Goal: Transaction & Acquisition: Purchase product/service

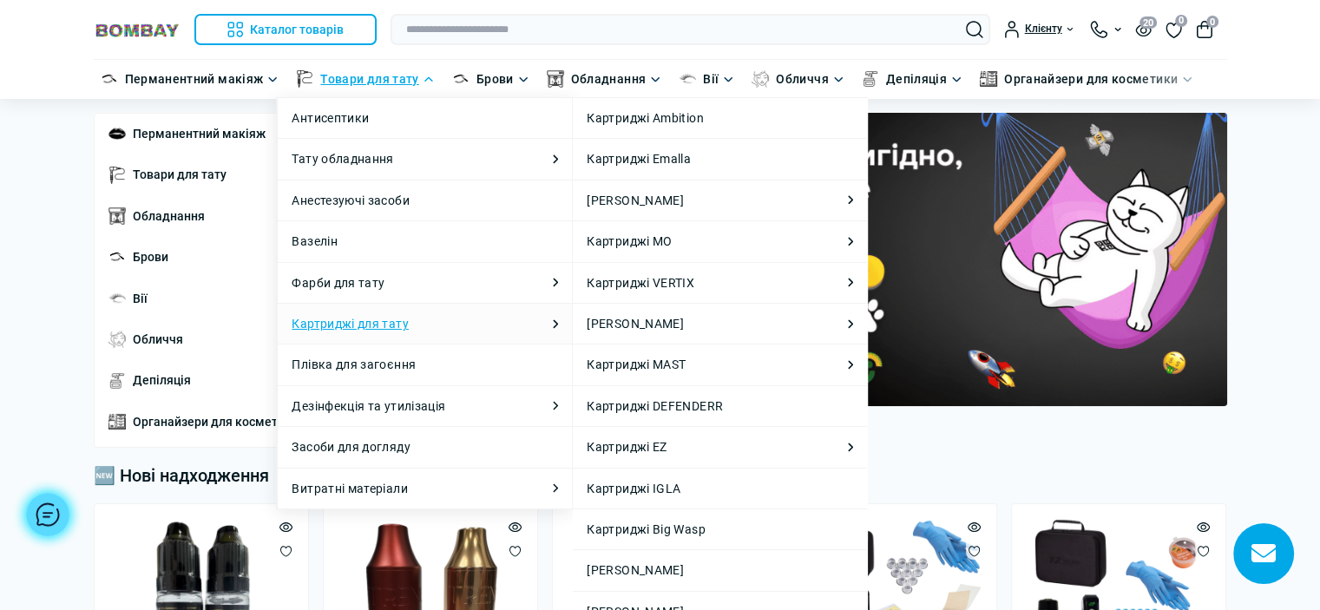
click at [392, 327] on link "Картриджі для тату" at bounding box center [350, 323] width 116 height 19
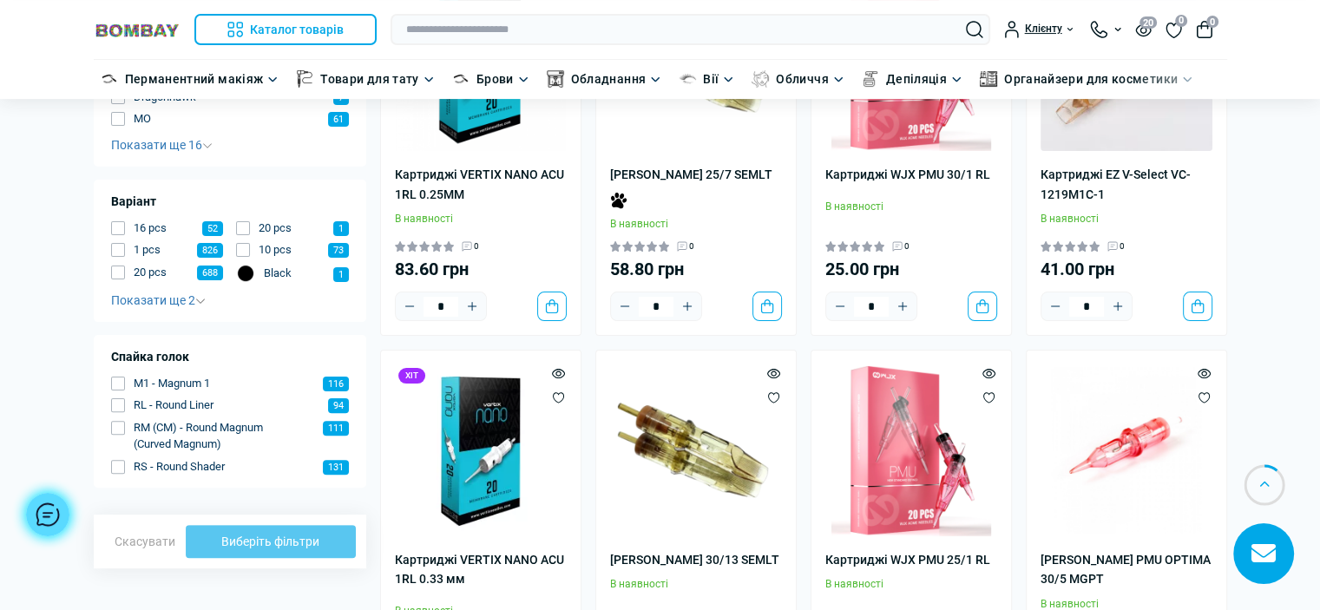
scroll to position [434, 0]
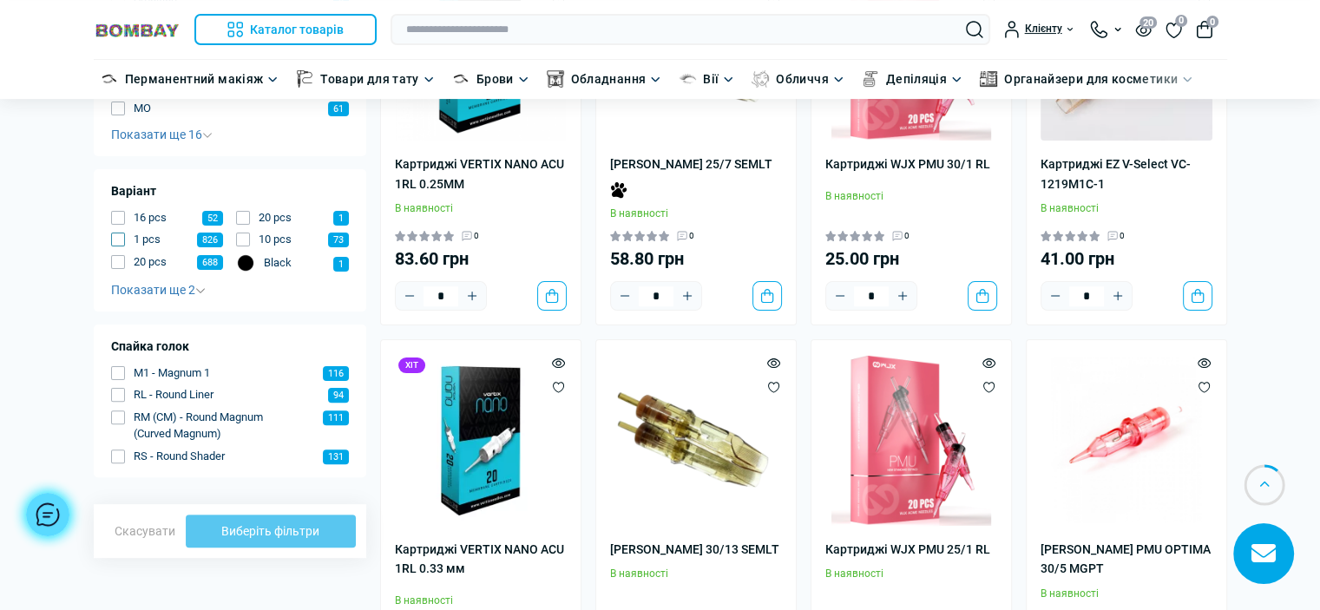
click at [128, 241] on button "1 pcs 826" at bounding box center [167, 239] width 113 height 17
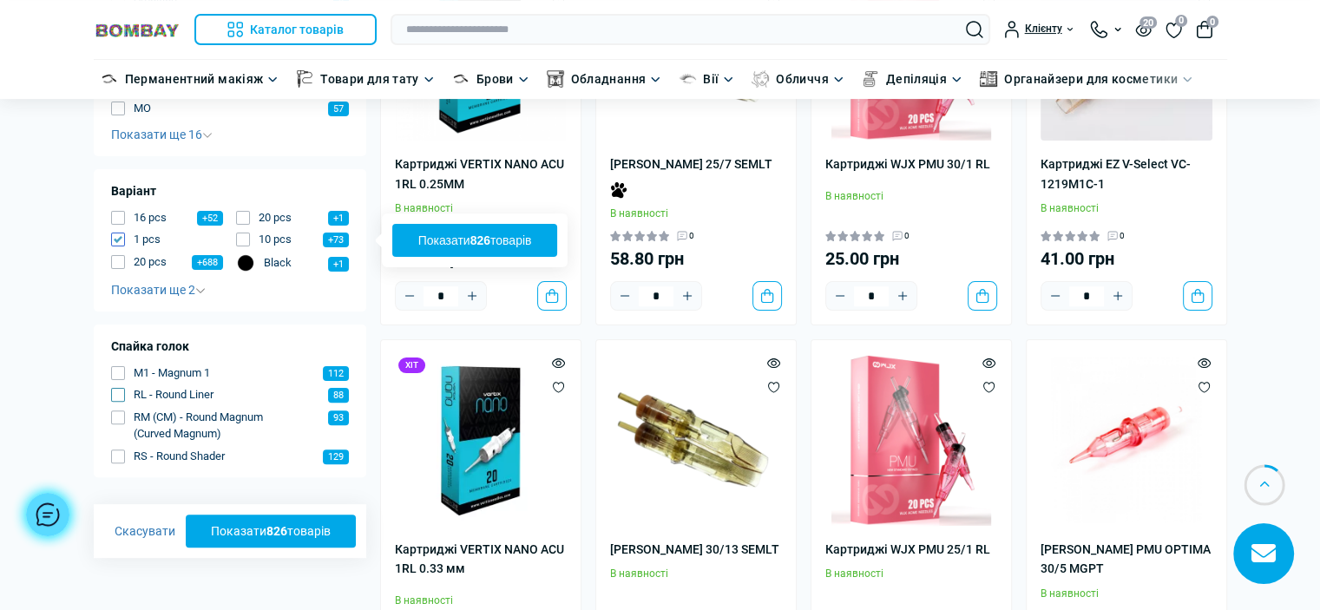
click at [118, 399] on span "button" at bounding box center [118, 395] width 14 height 14
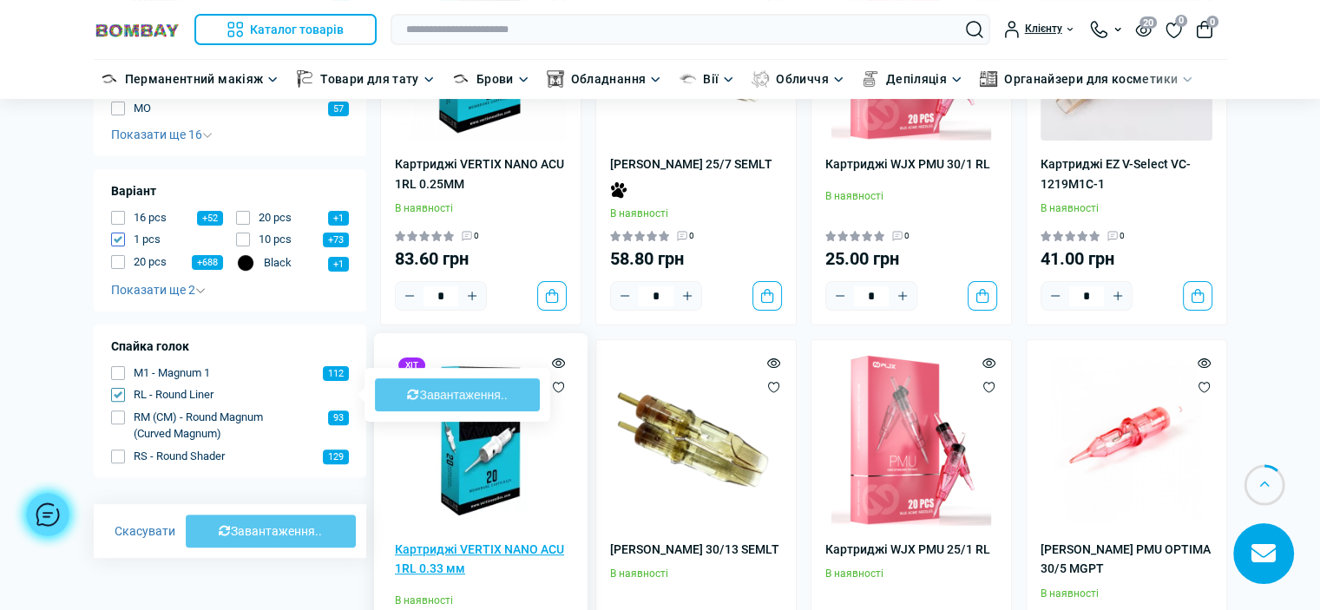
type input "****"
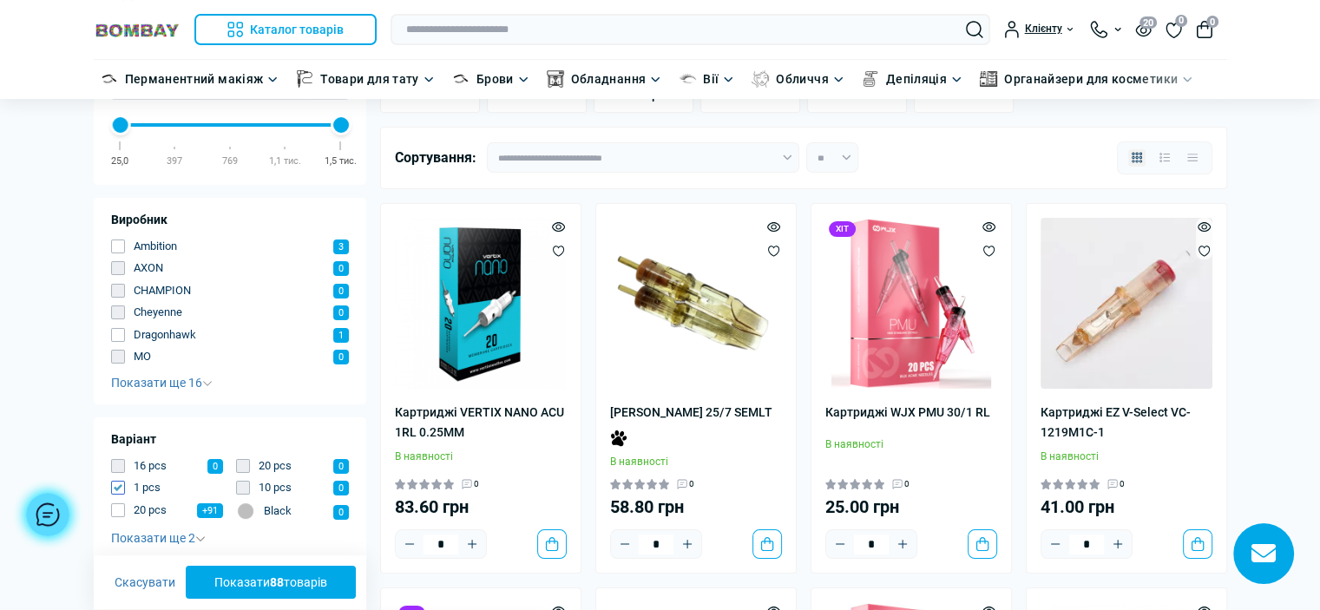
scroll to position [174, 0]
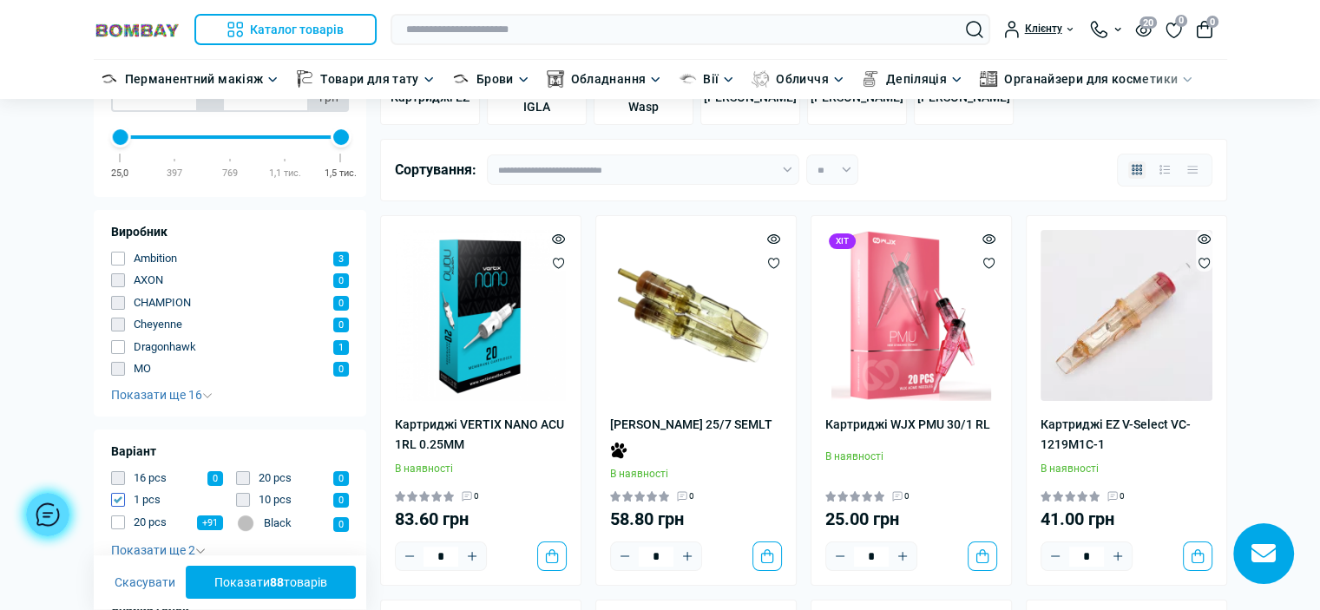
click at [264, 579] on button "Показати 88 товарів" at bounding box center [271, 583] width 171 height 33
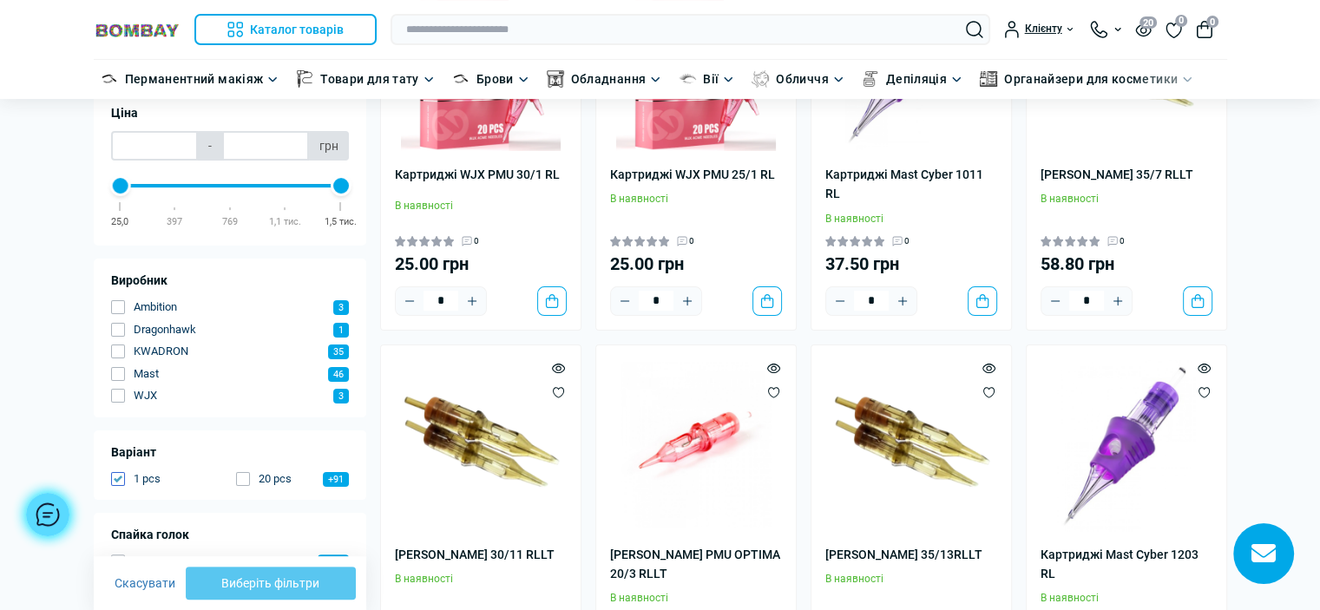
scroll to position [347, 0]
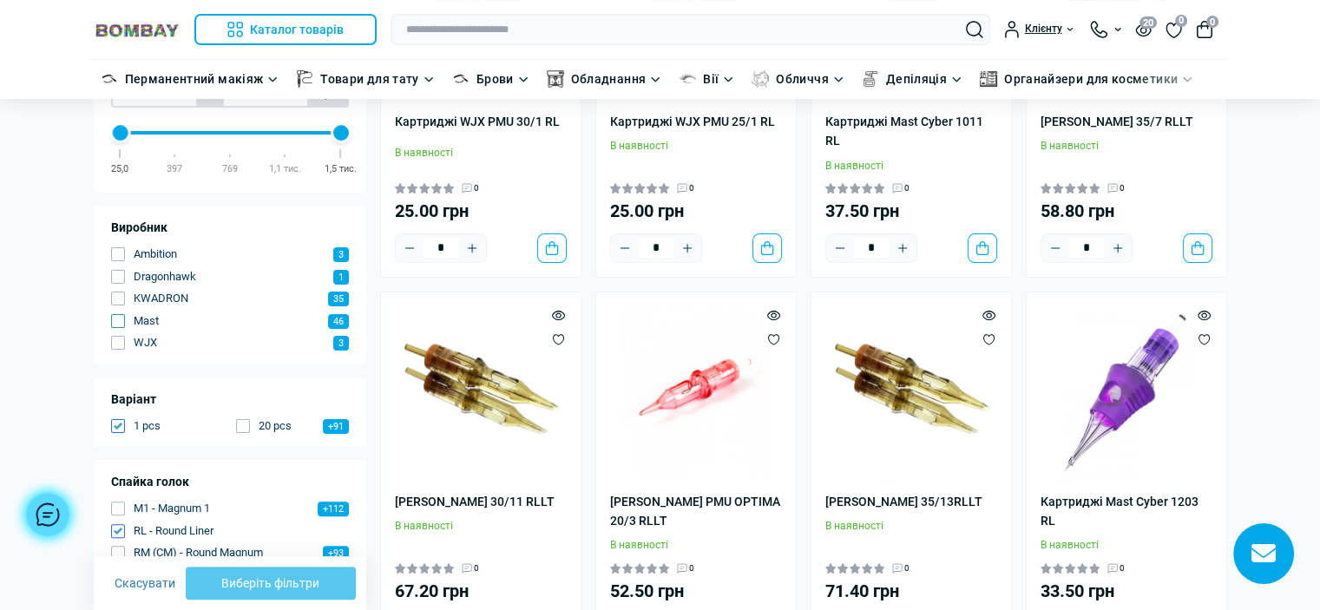
click at [113, 321] on span "button" at bounding box center [118, 321] width 14 height 14
type input "**"
type input "***"
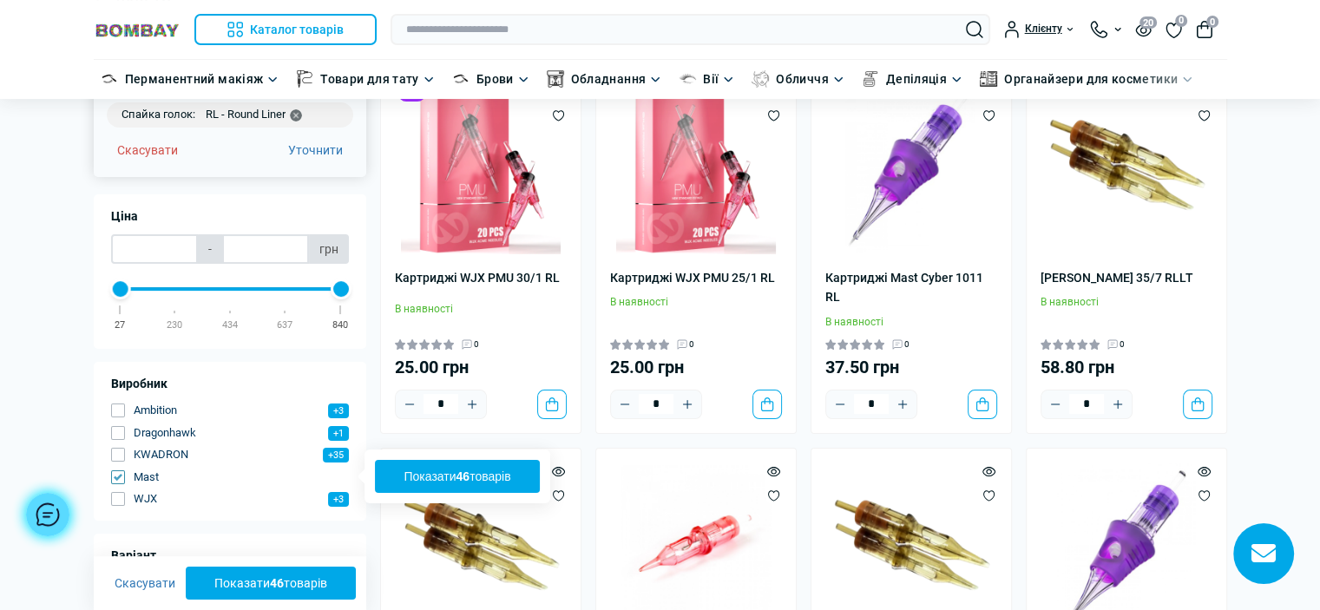
scroll to position [174, 0]
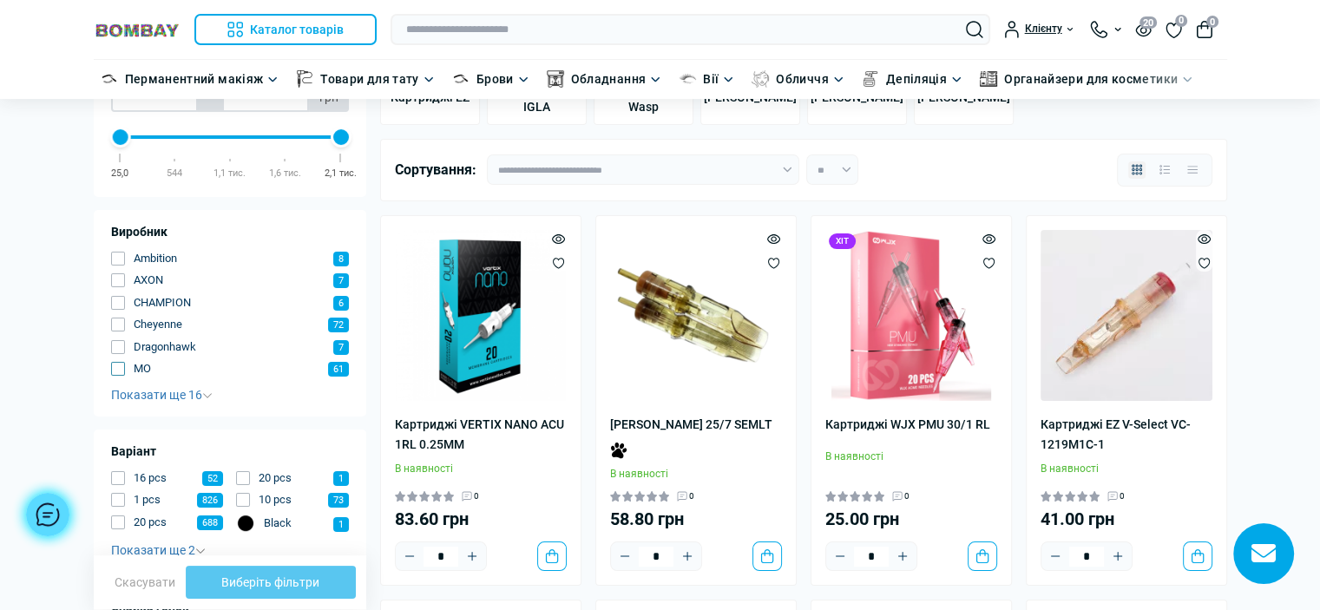
click at [118, 370] on span "button" at bounding box center [118, 369] width 14 height 14
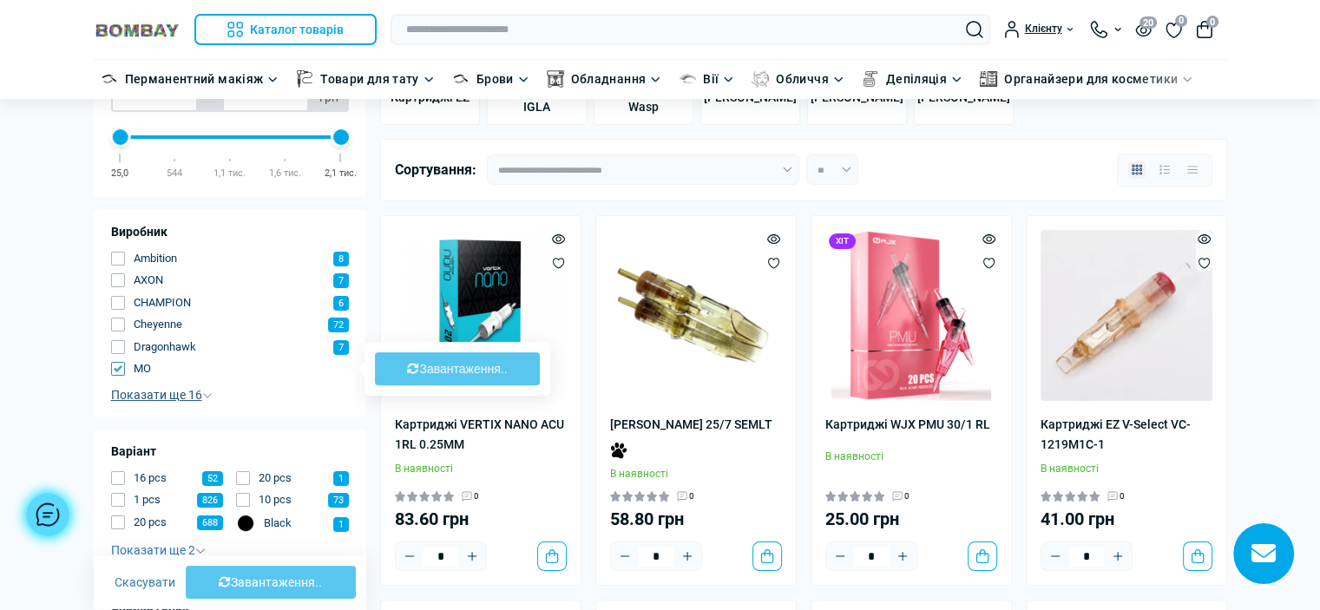
type input "**"
type input "***"
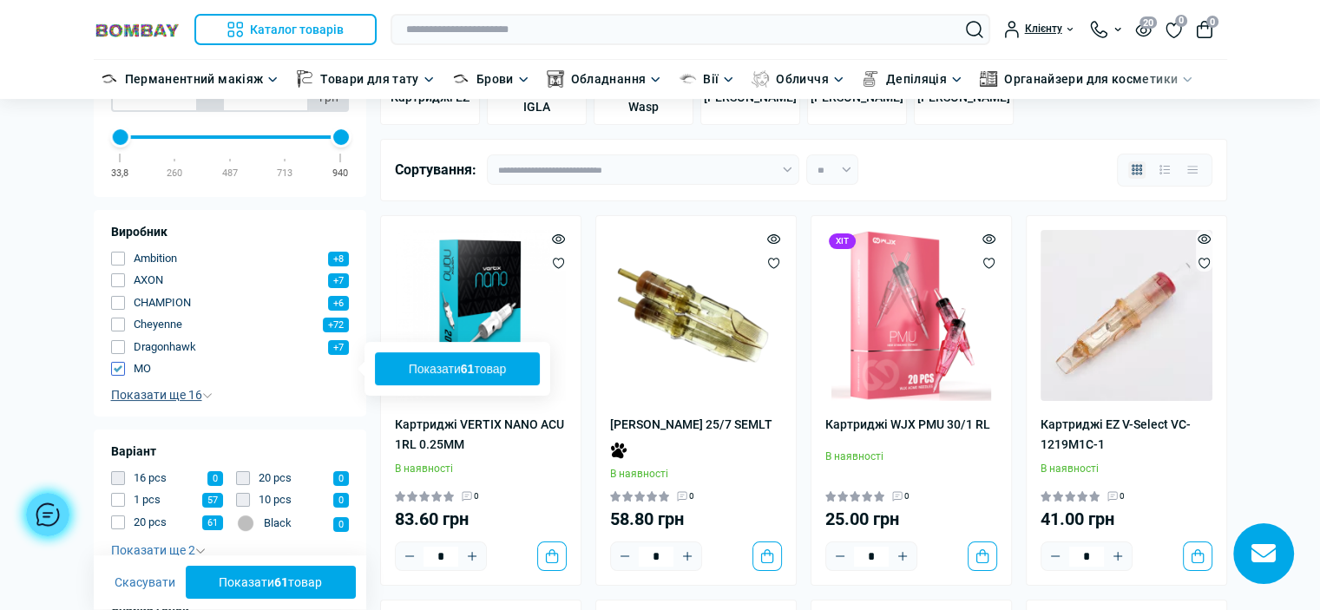
click at [153, 395] on span "Показати ще 16" at bounding box center [162, 395] width 102 height 14
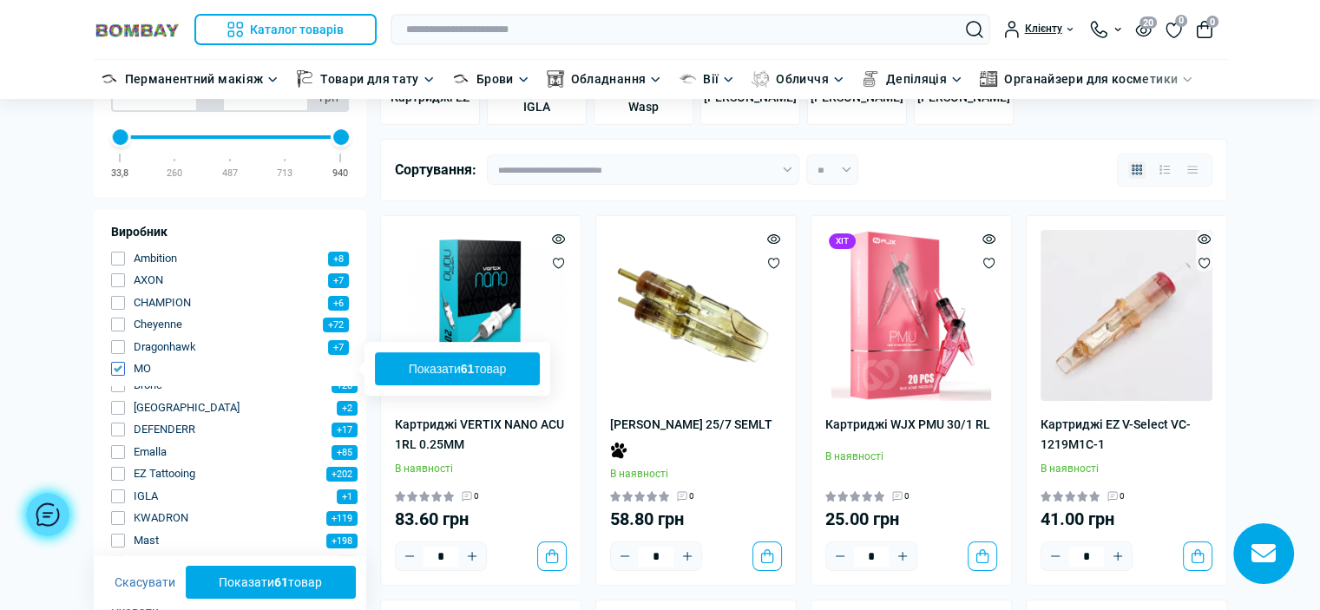
scroll to position [149, 0]
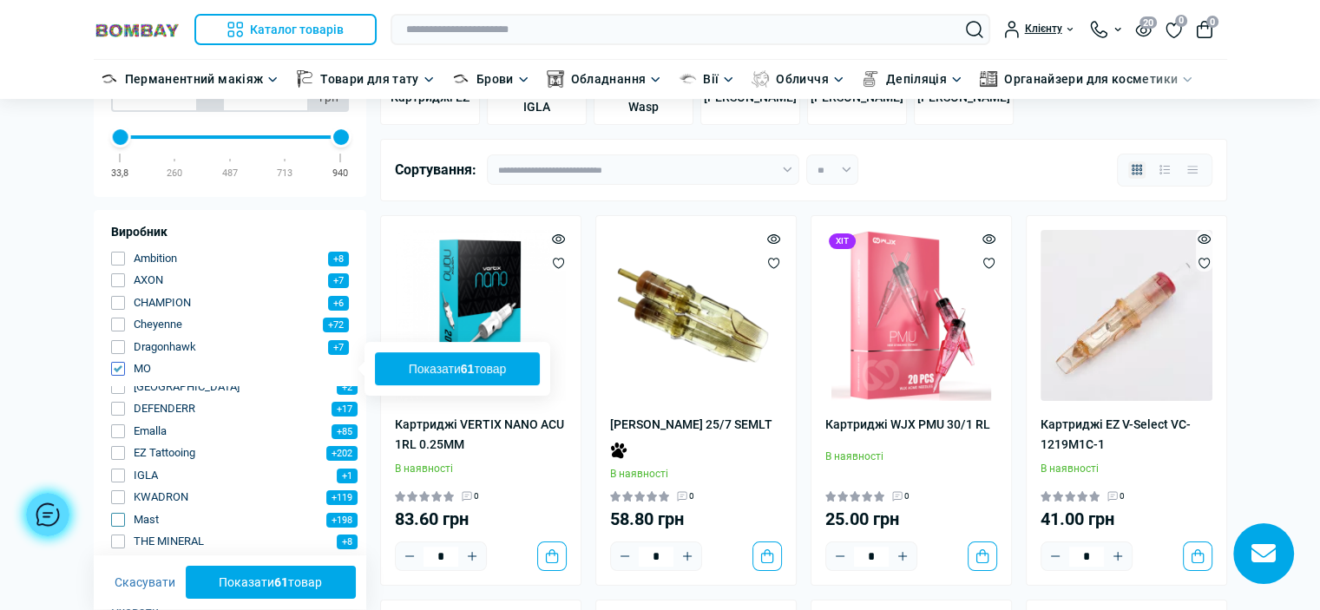
click at [117, 518] on span "button" at bounding box center [118, 520] width 14 height 14
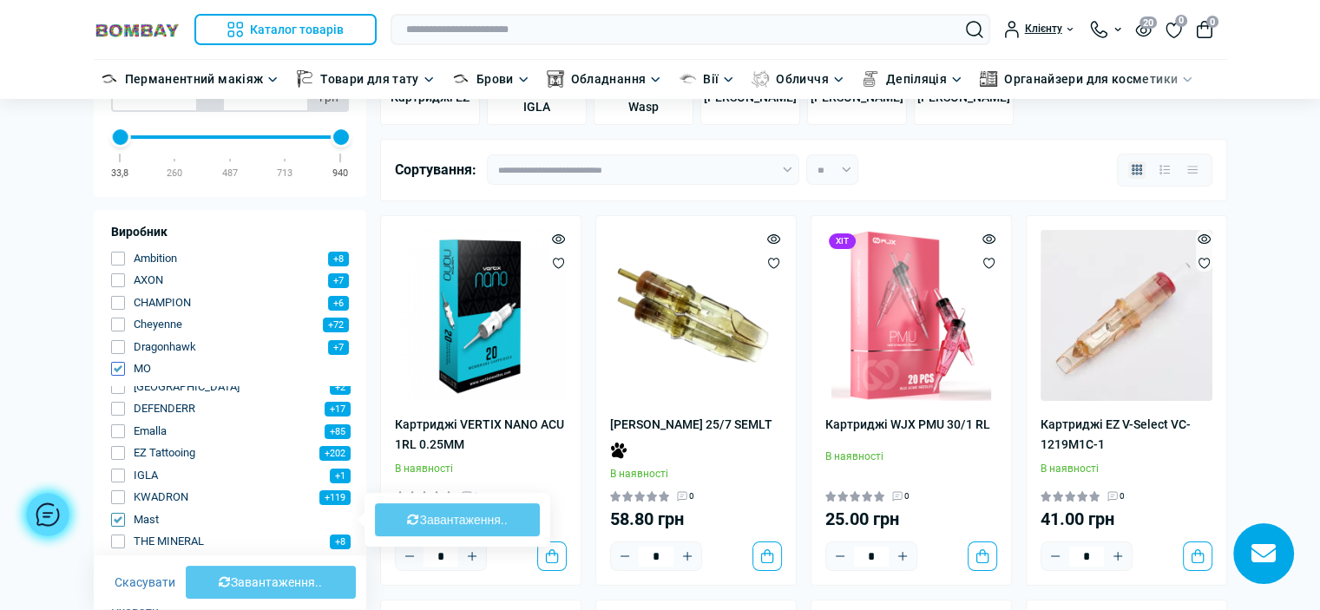
type input "**"
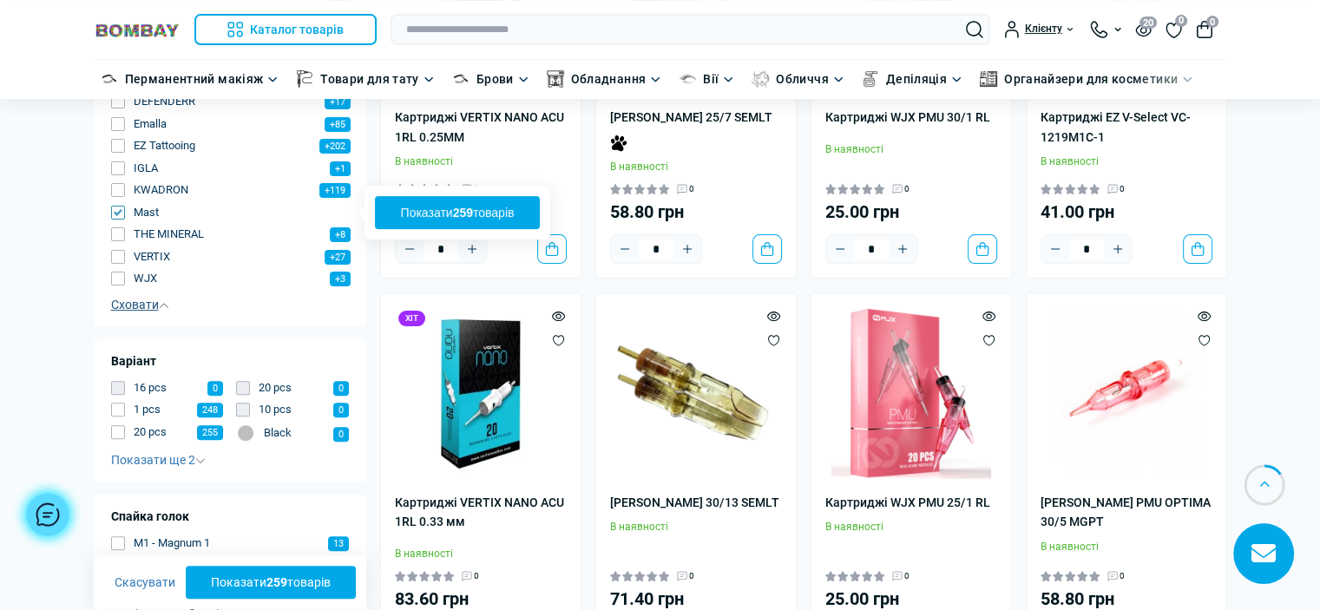
scroll to position [607, 0]
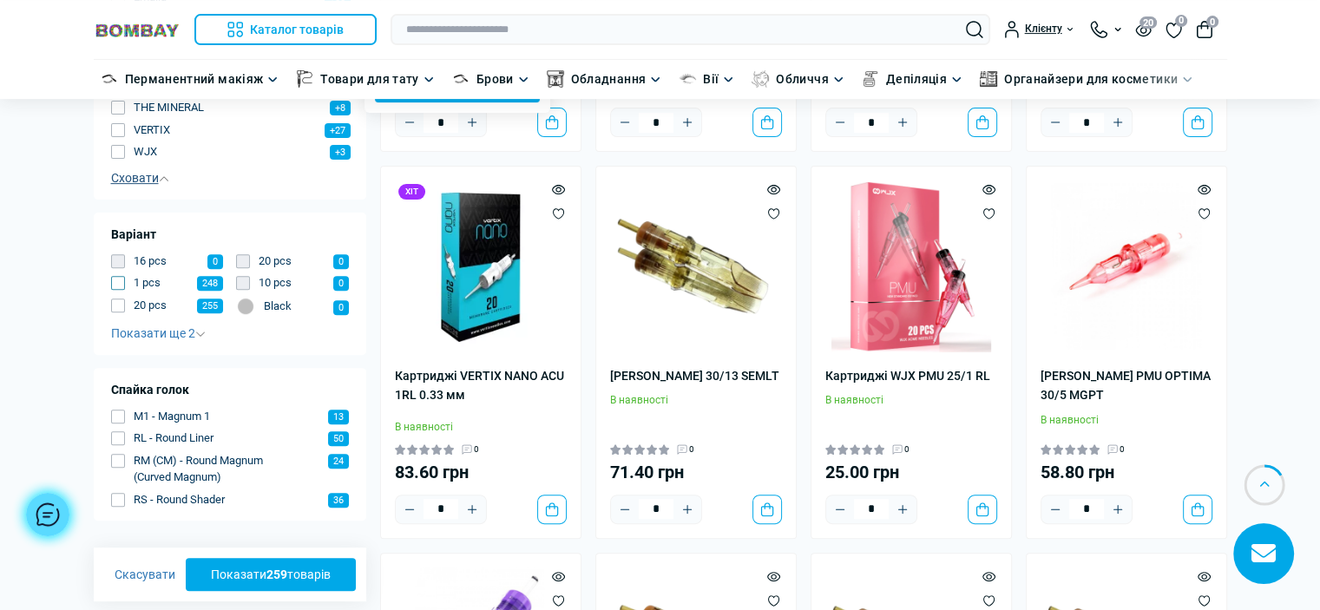
click at [124, 277] on span "button" at bounding box center [118, 283] width 14 height 14
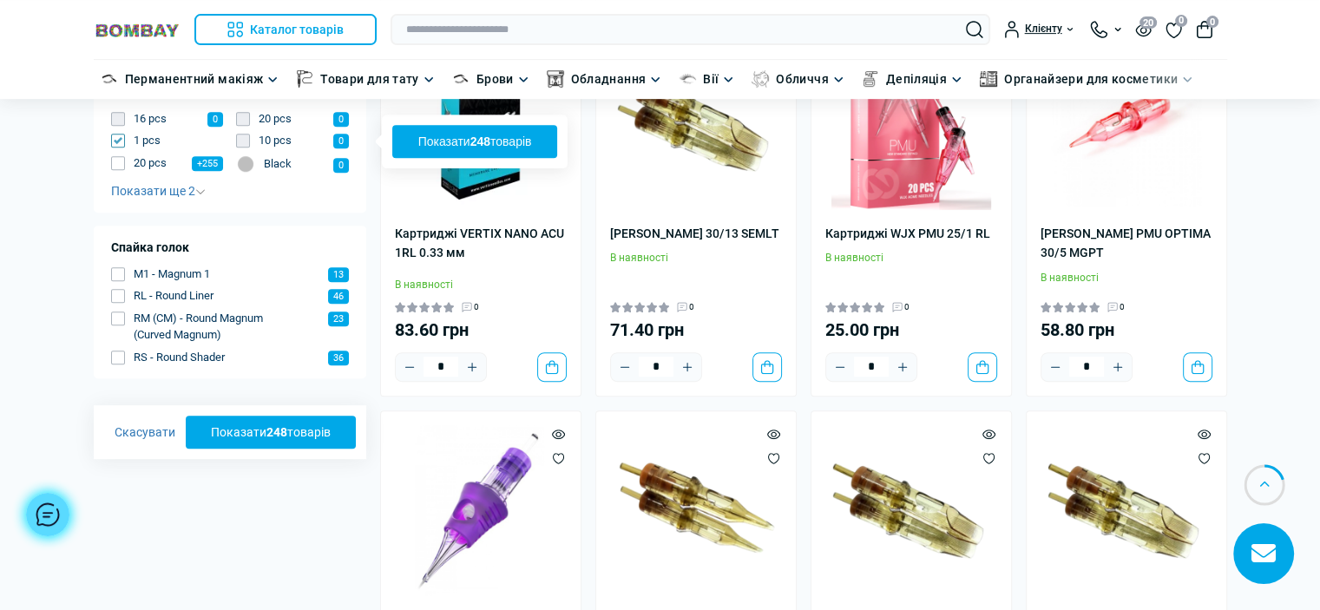
scroll to position [781, 0]
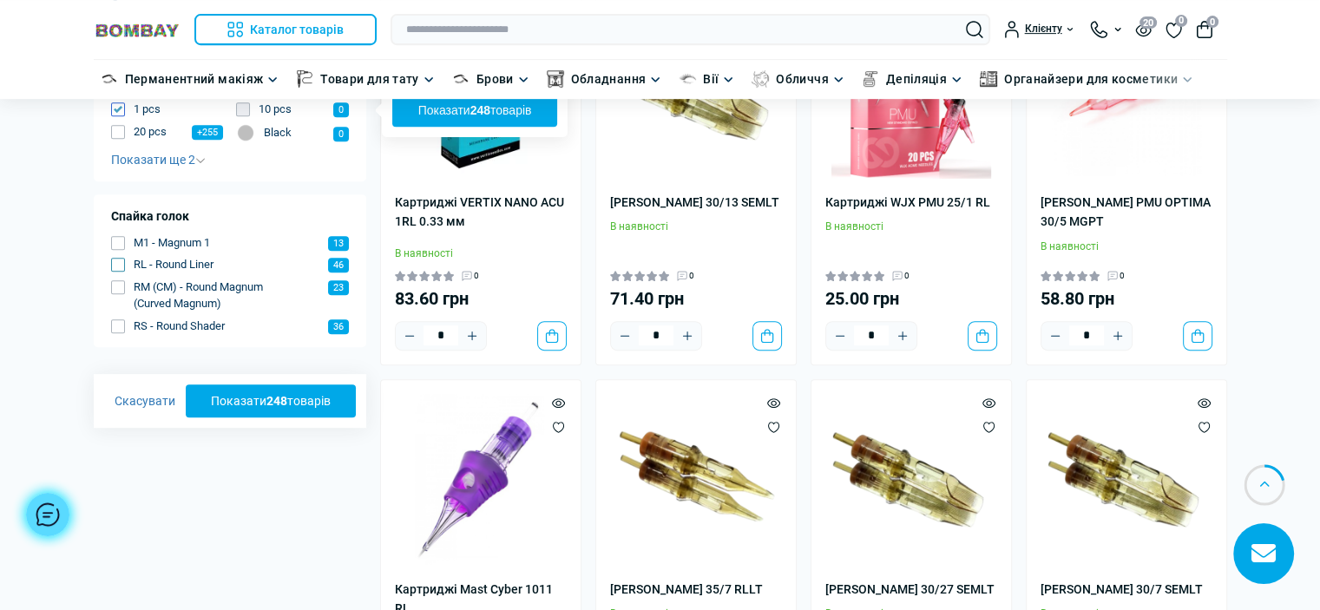
click at [128, 262] on button "RL - Round Liner 46" at bounding box center [230, 264] width 239 height 17
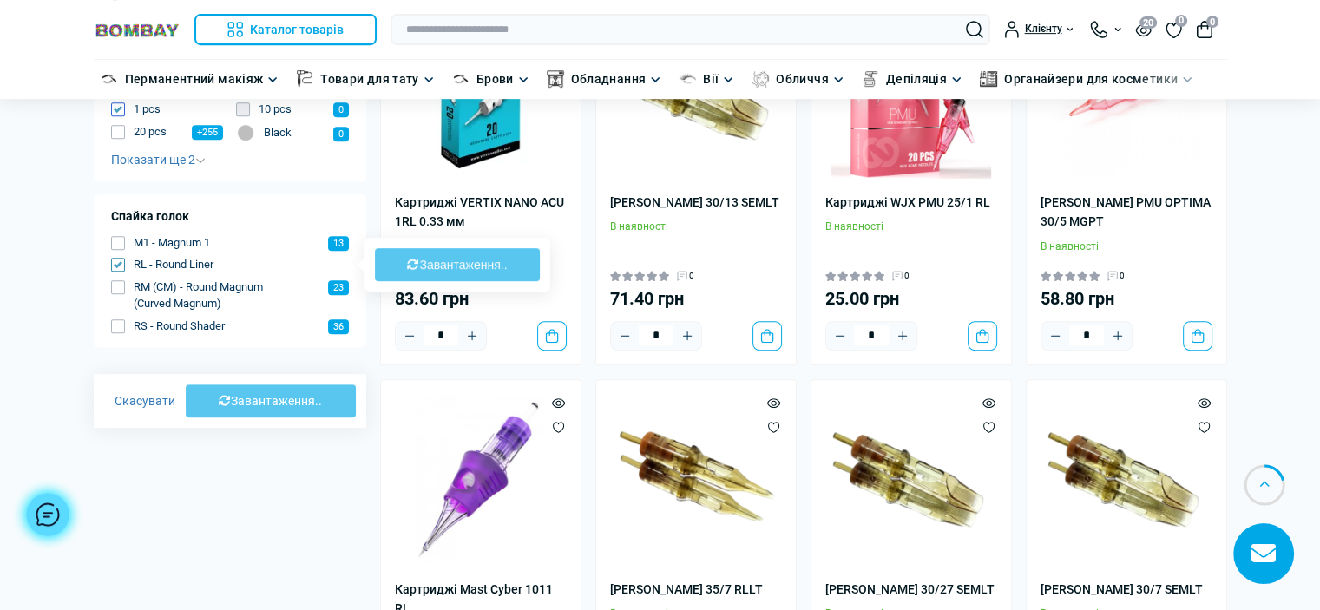
type input "***"
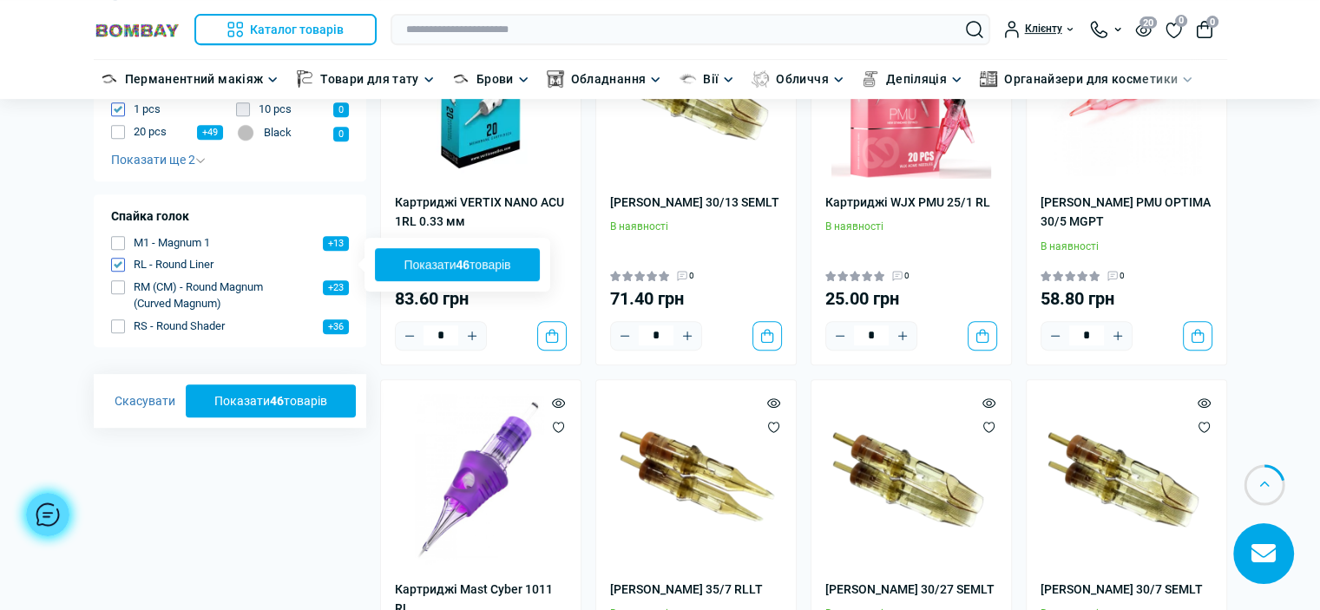
click at [275, 405] on b "46" at bounding box center [277, 401] width 14 height 14
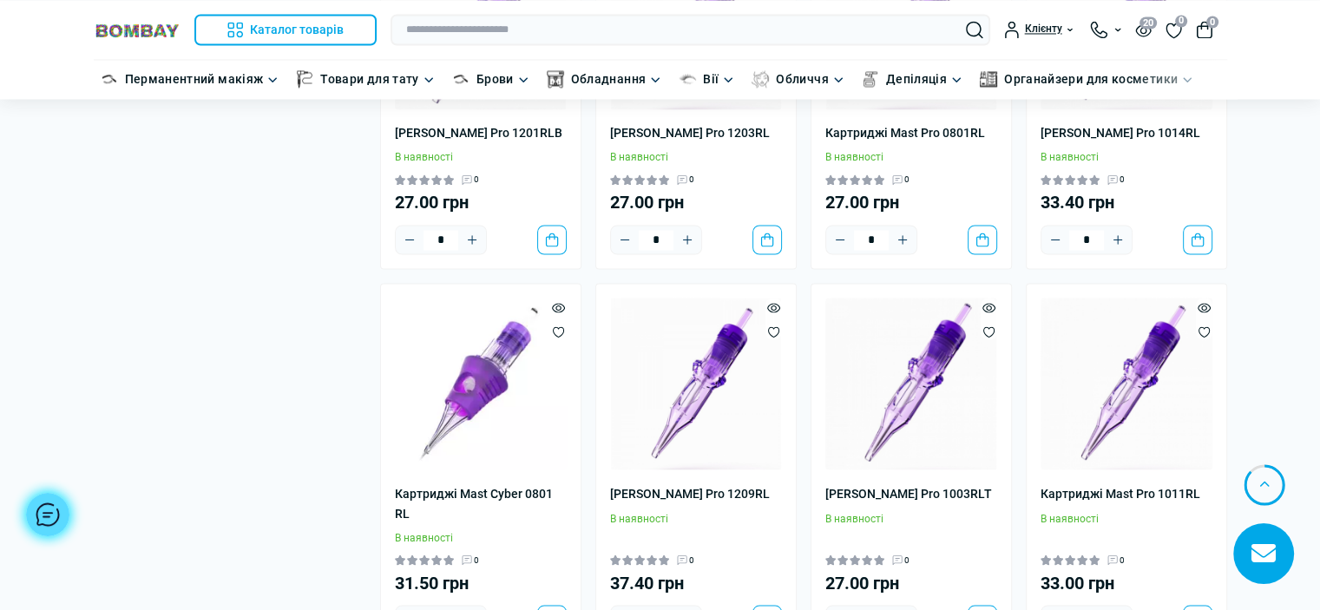
scroll to position [3297, 0]
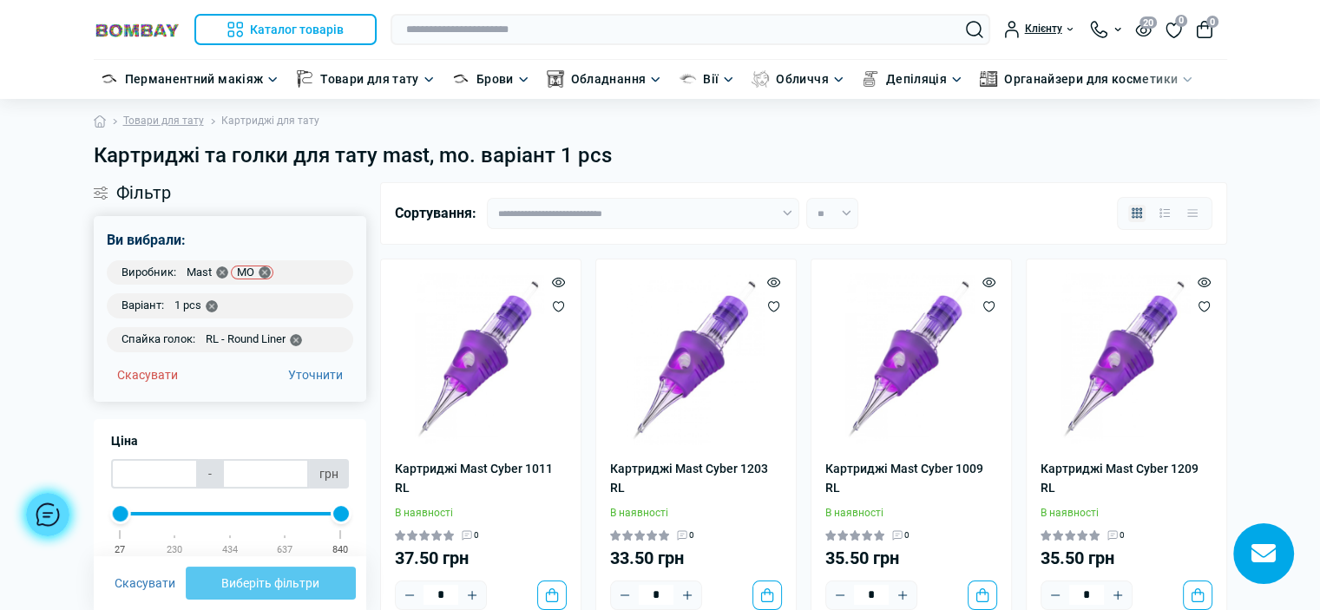
click at [260, 272] on icon "button" at bounding box center [265, 272] width 12 height 12
click at [220, 271] on icon "button" at bounding box center [222, 272] width 12 height 12
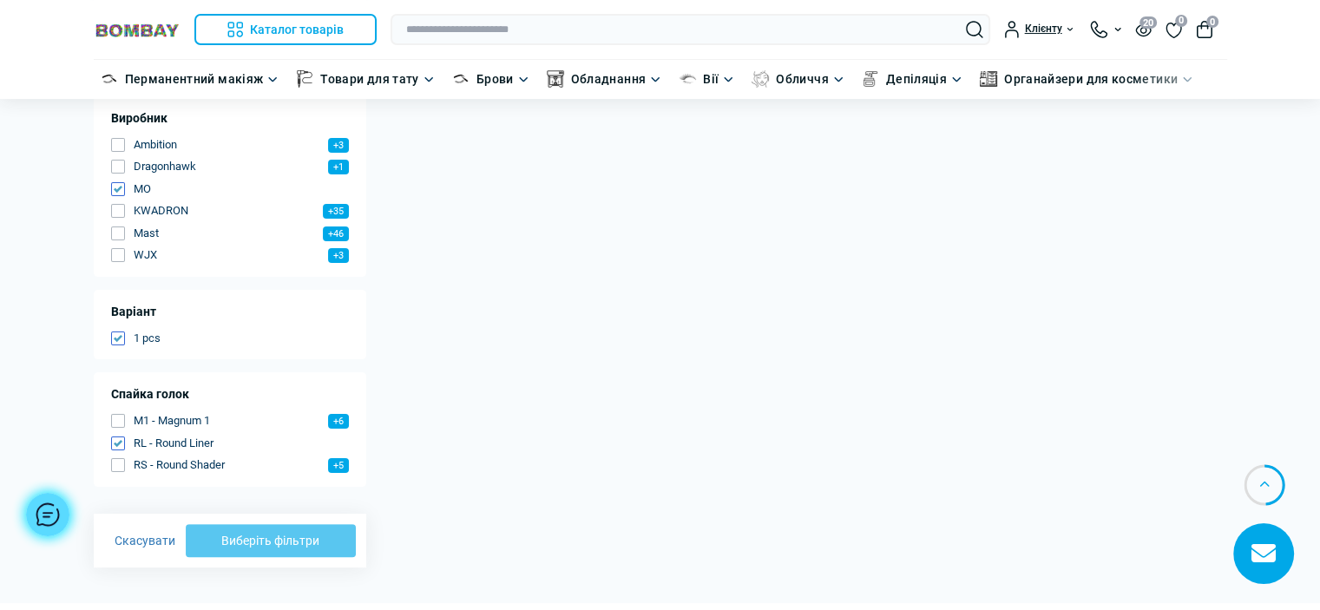
scroll to position [347, 0]
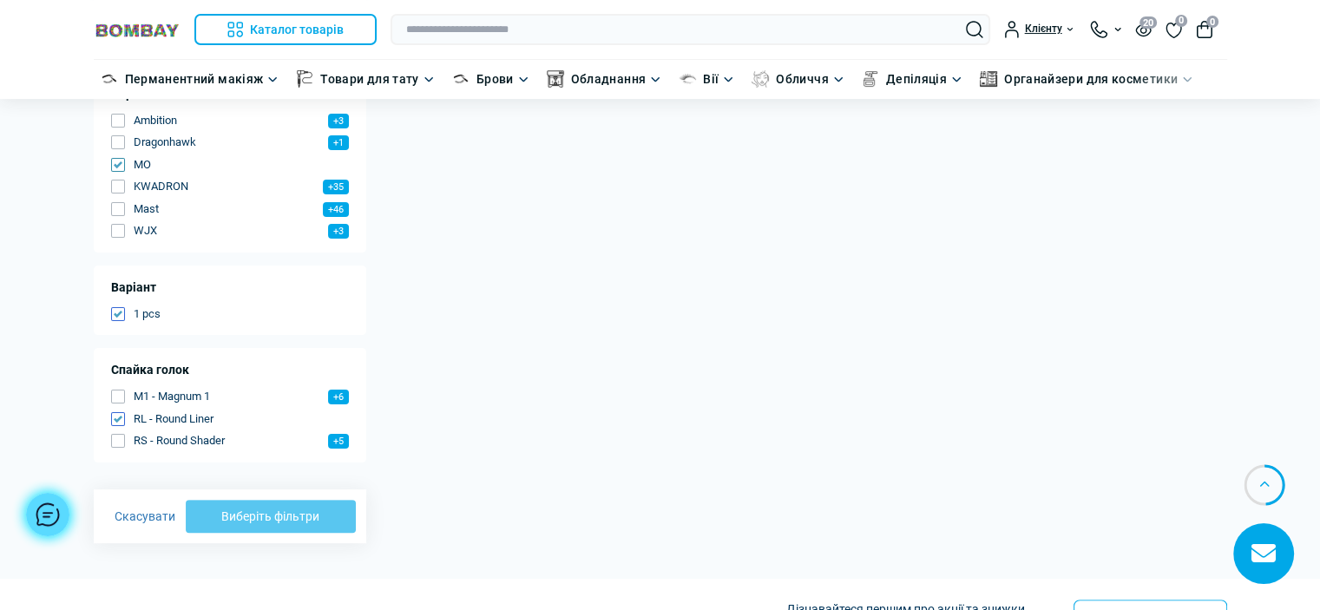
click at [127, 172] on button "MO 0" at bounding box center [230, 164] width 239 height 17
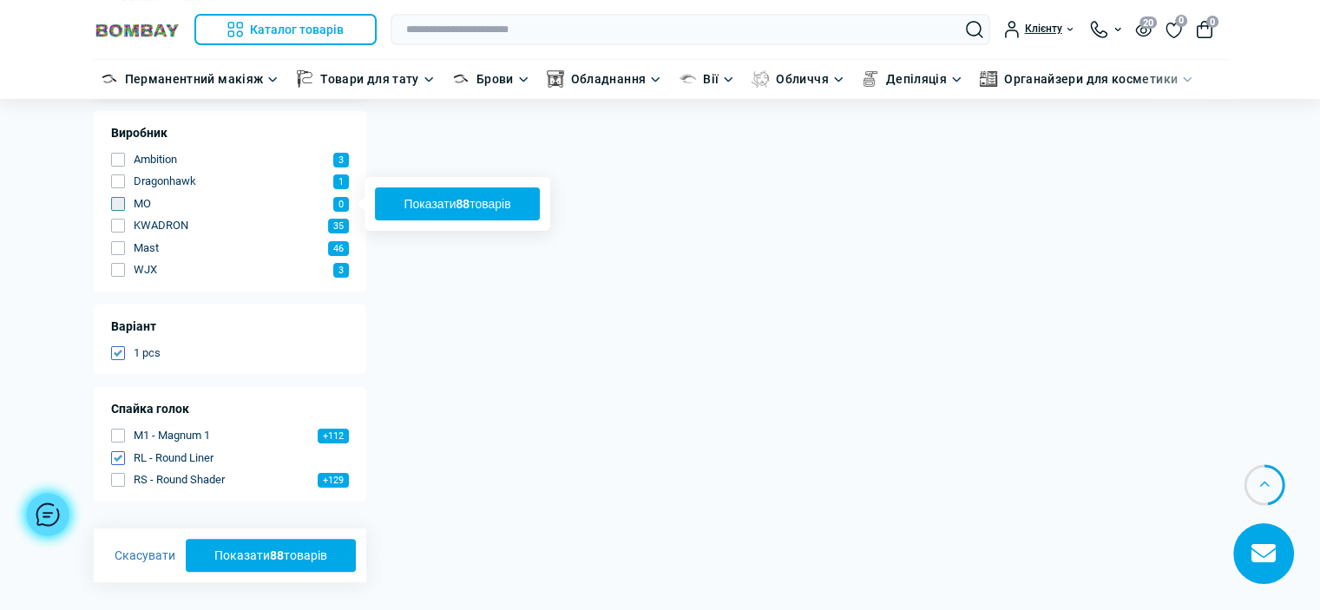
scroll to position [0, 0]
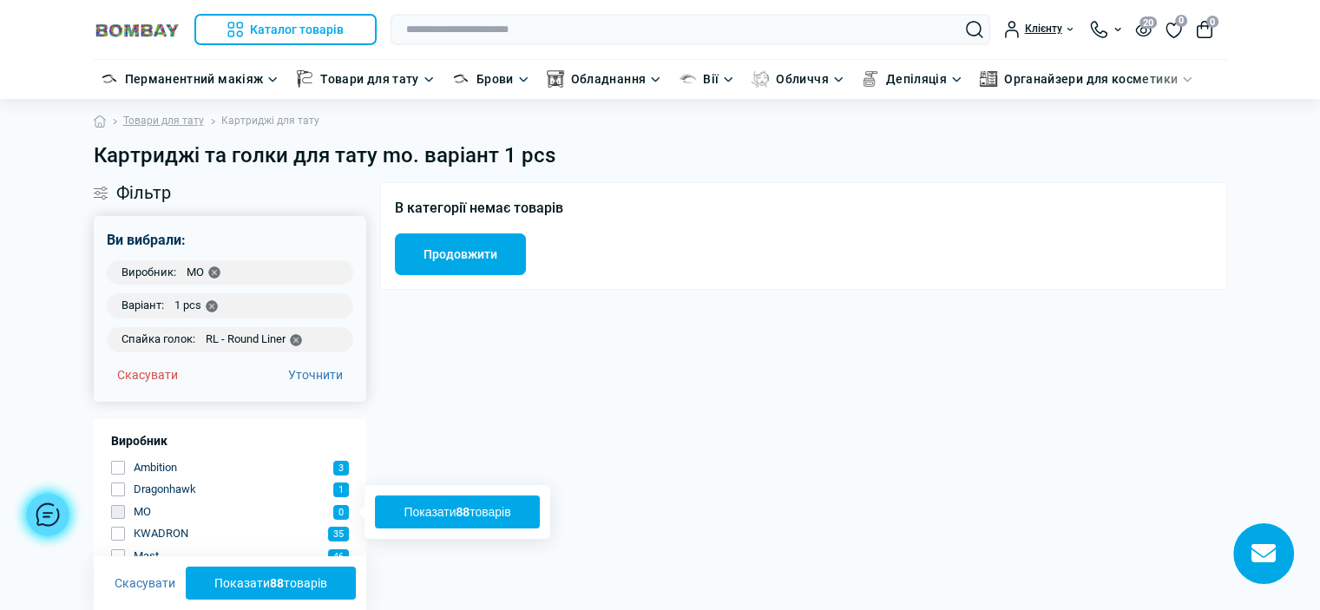
click at [423, 509] on button "Показати 88 товарів" at bounding box center [457, 511] width 165 height 33
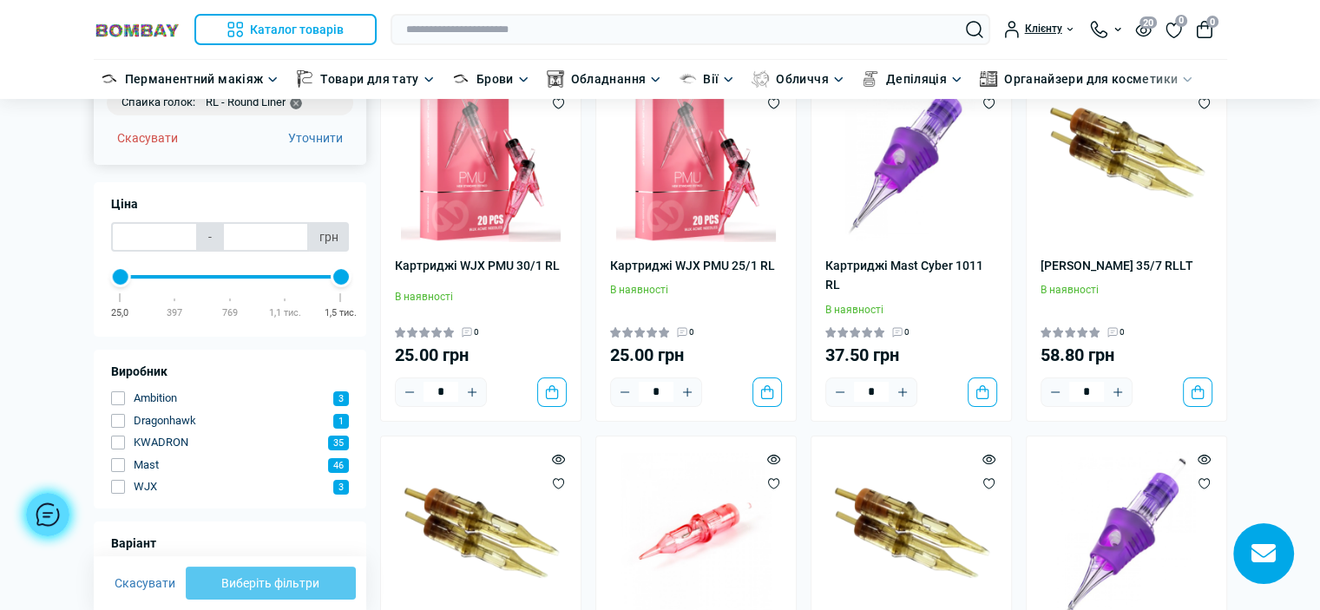
scroll to position [260, 0]
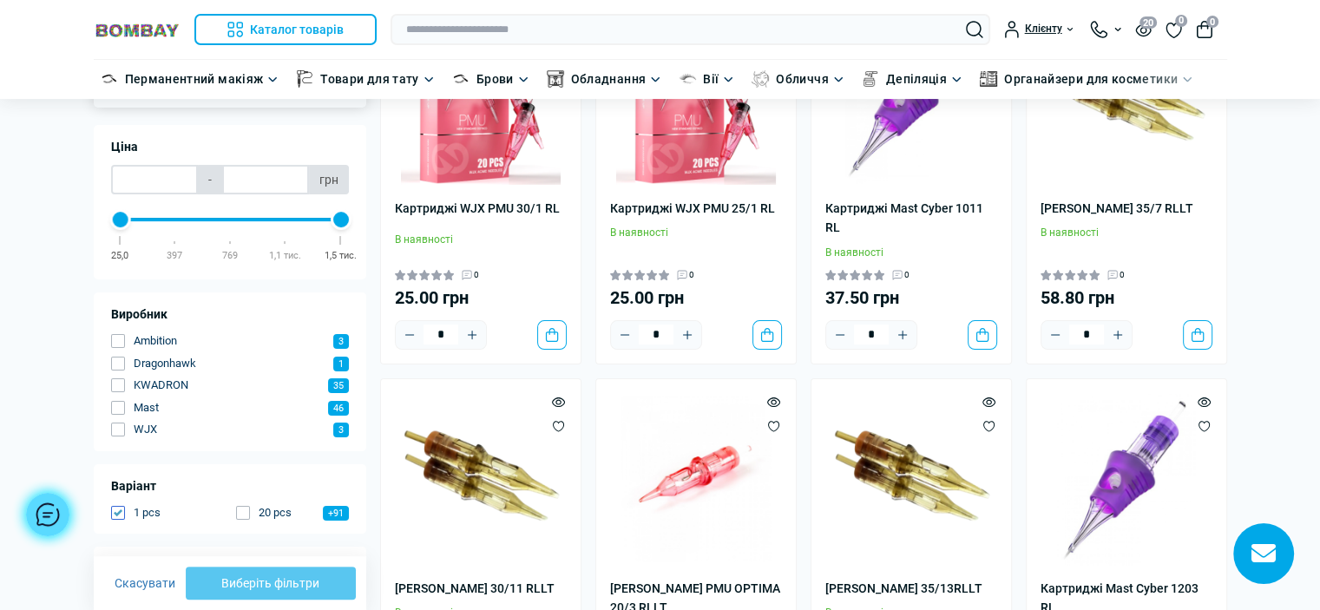
click at [135, 32] on img at bounding box center [137, 30] width 87 height 16
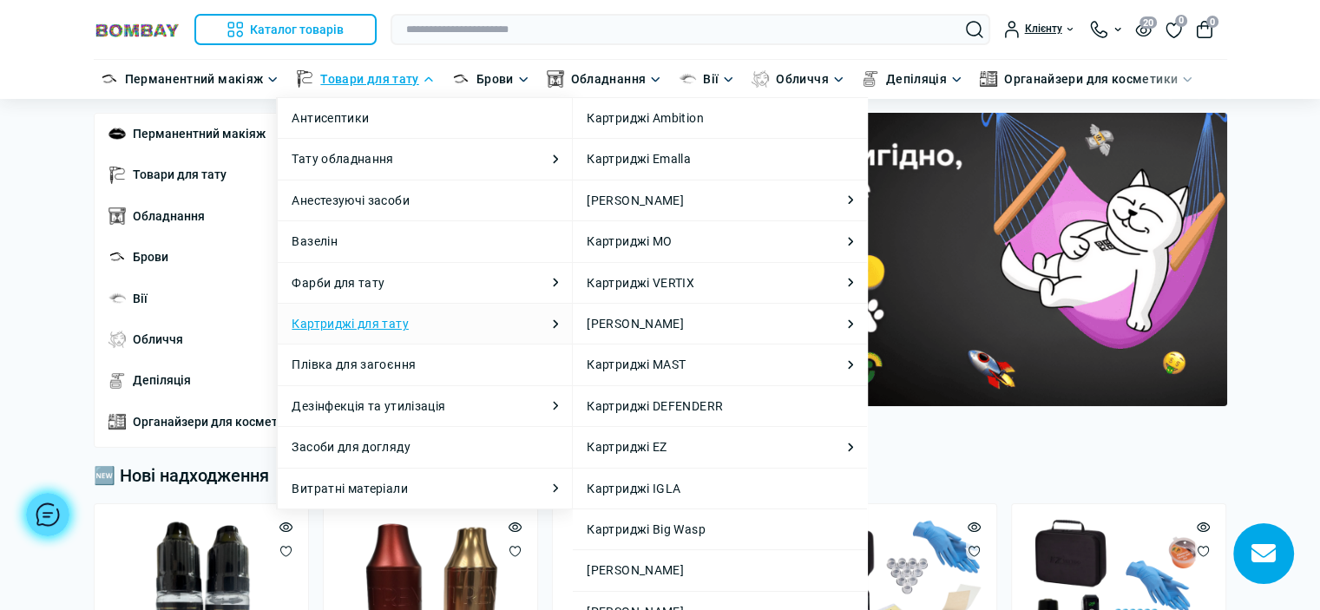
click at [403, 315] on link "Картриджі для тату" at bounding box center [350, 323] width 116 height 19
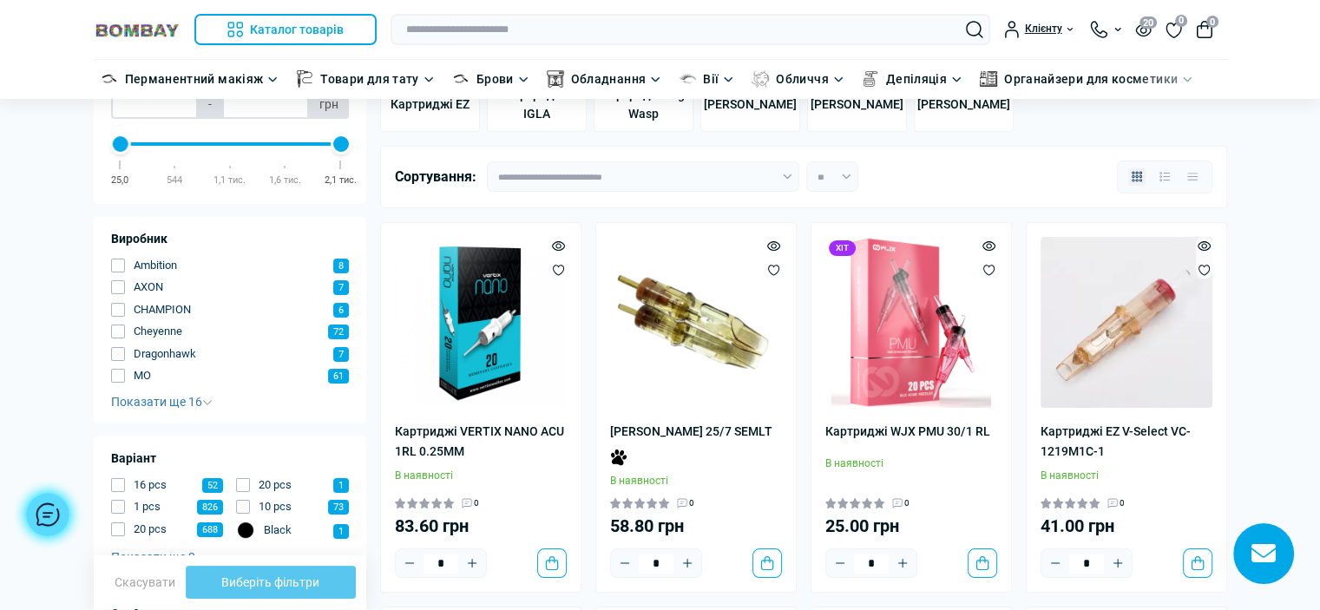
scroll to position [174, 0]
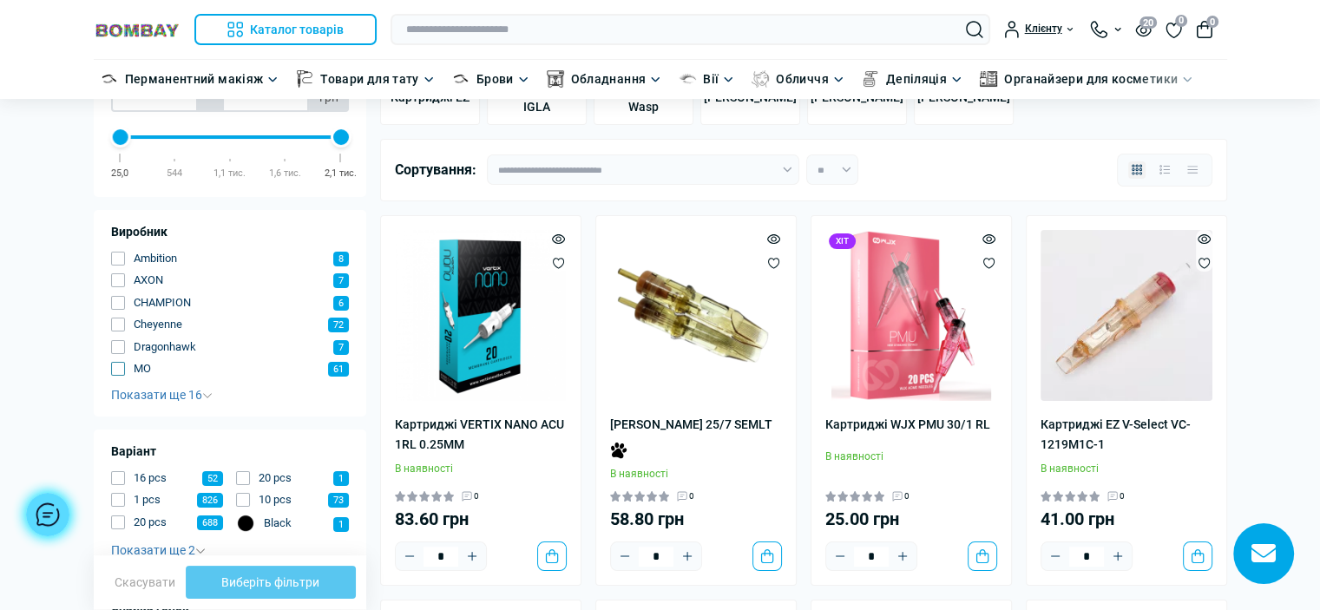
click at [117, 370] on span "button" at bounding box center [118, 369] width 14 height 14
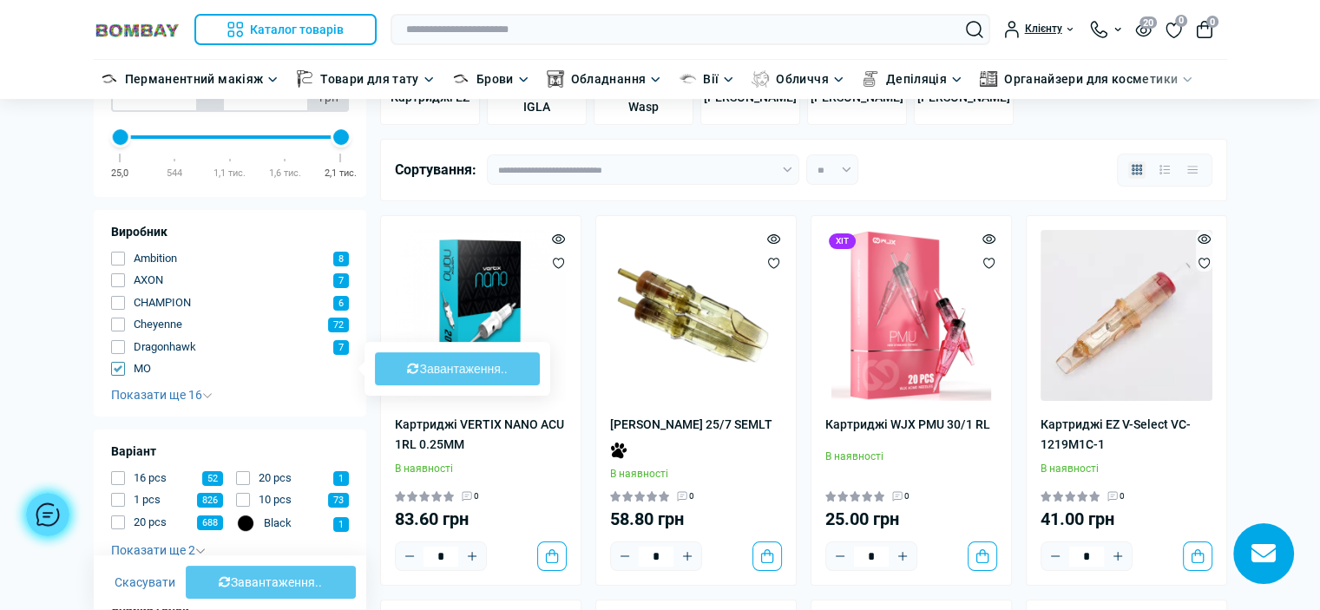
type input "**"
type input "***"
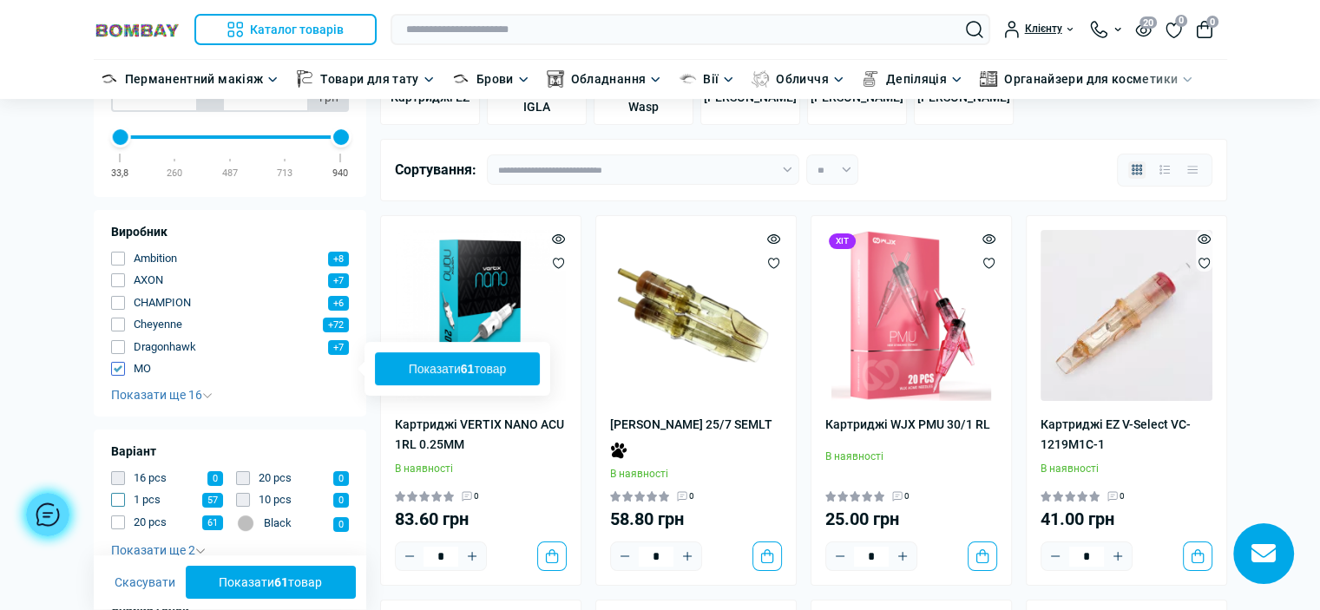
click at [116, 502] on span "button" at bounding box center [118, 500] width 14 height 14
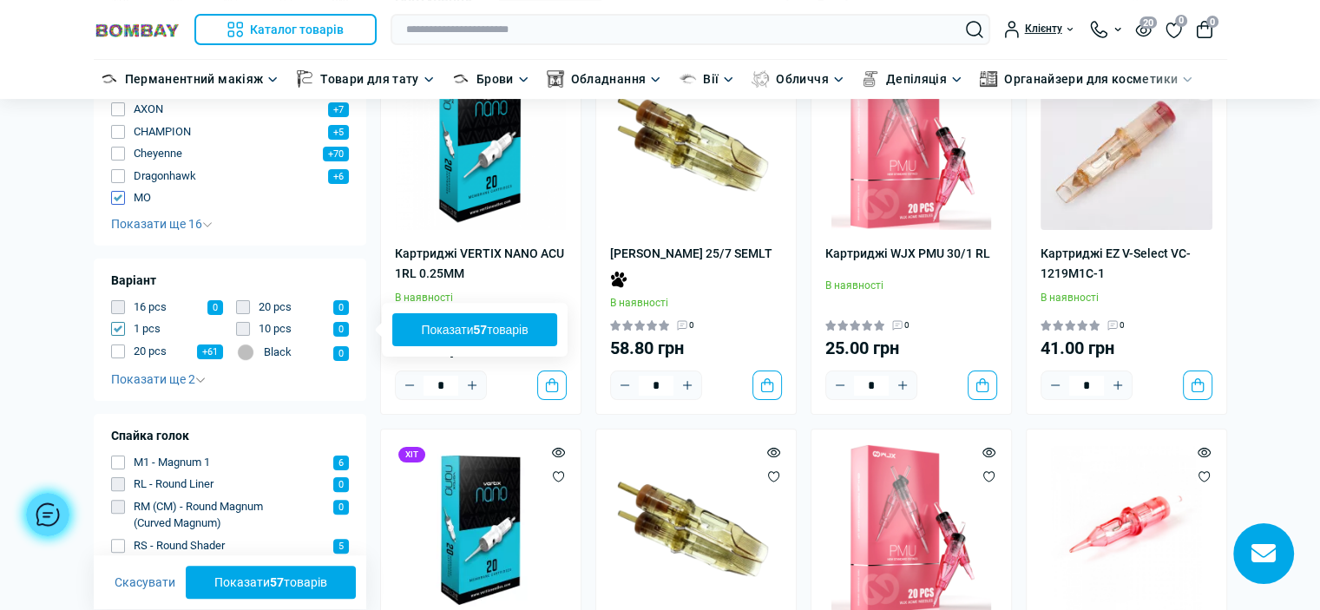
scroll to position [347, 0]
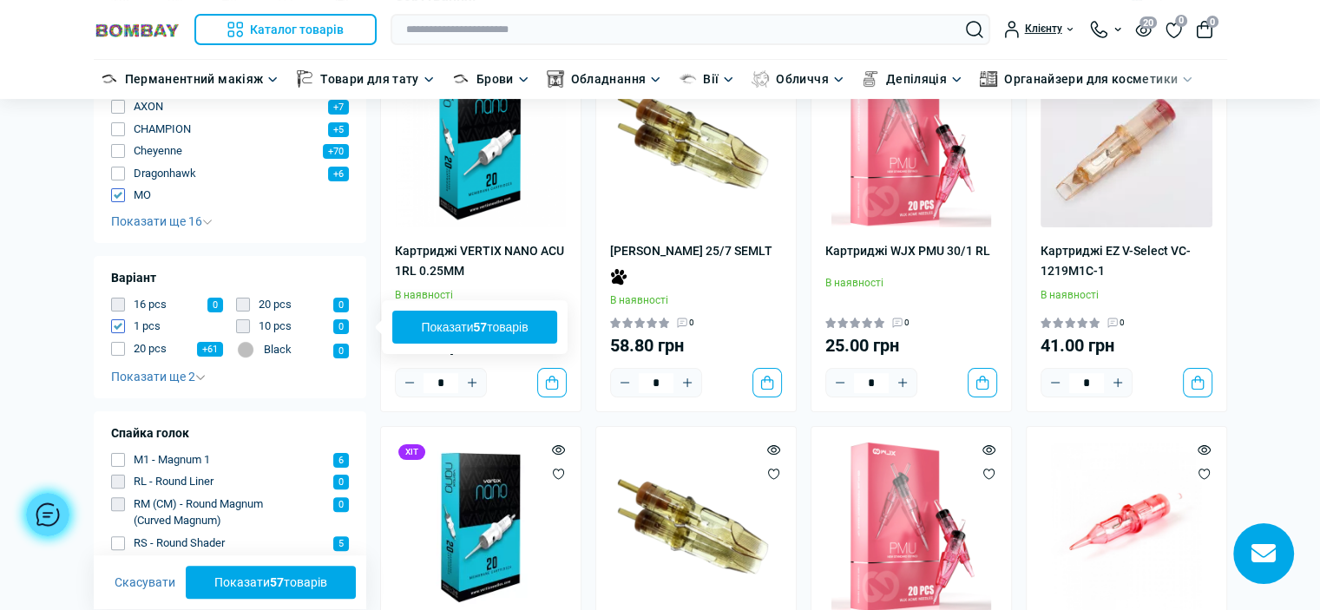
click at [254, 577] on button "Показати 57 товарів" at bounding box center [271, 583] width 171 height 33
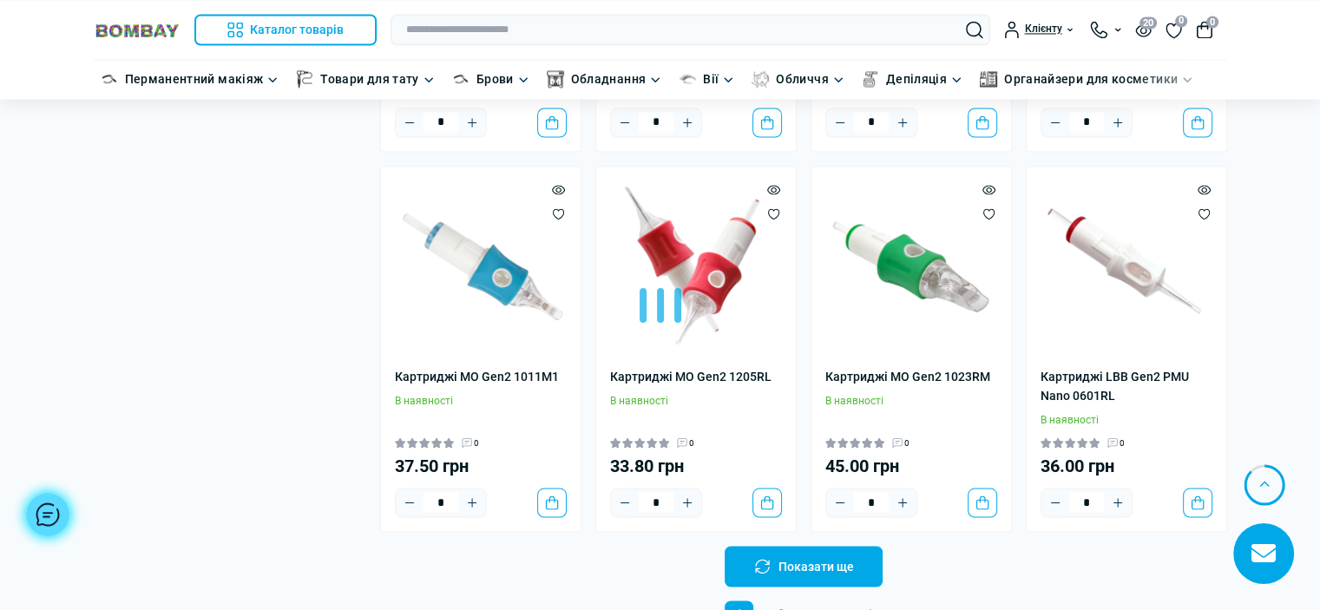
scroll to position [3037, 0]
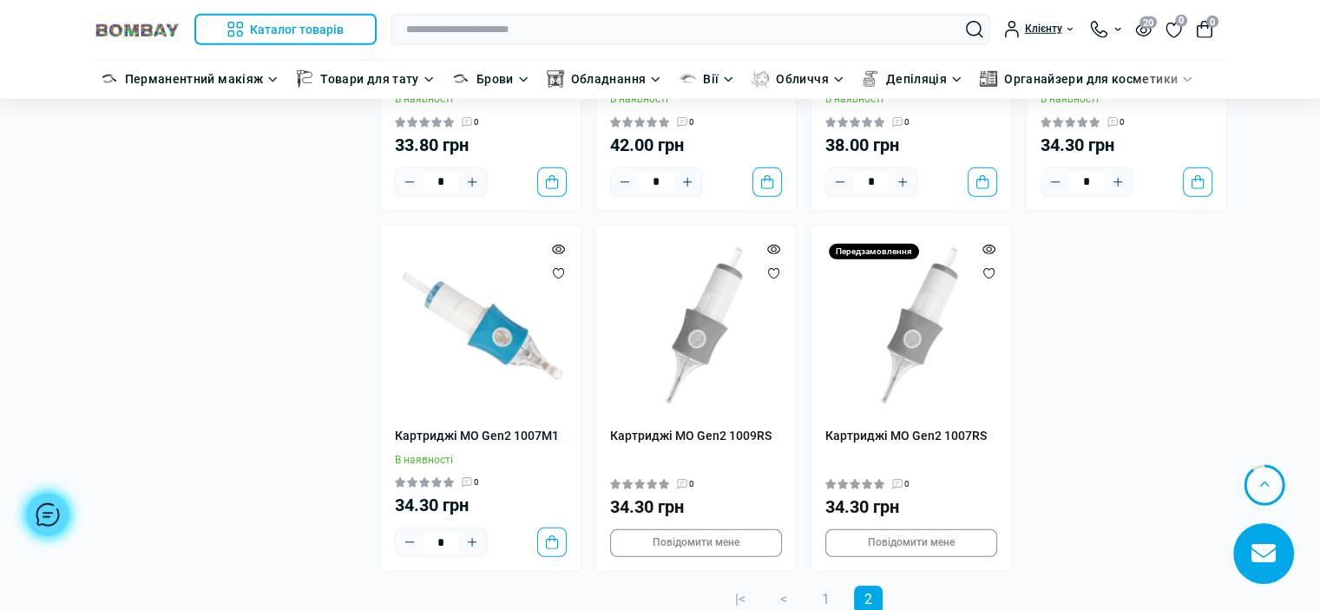
scroll to position [5206, 0]
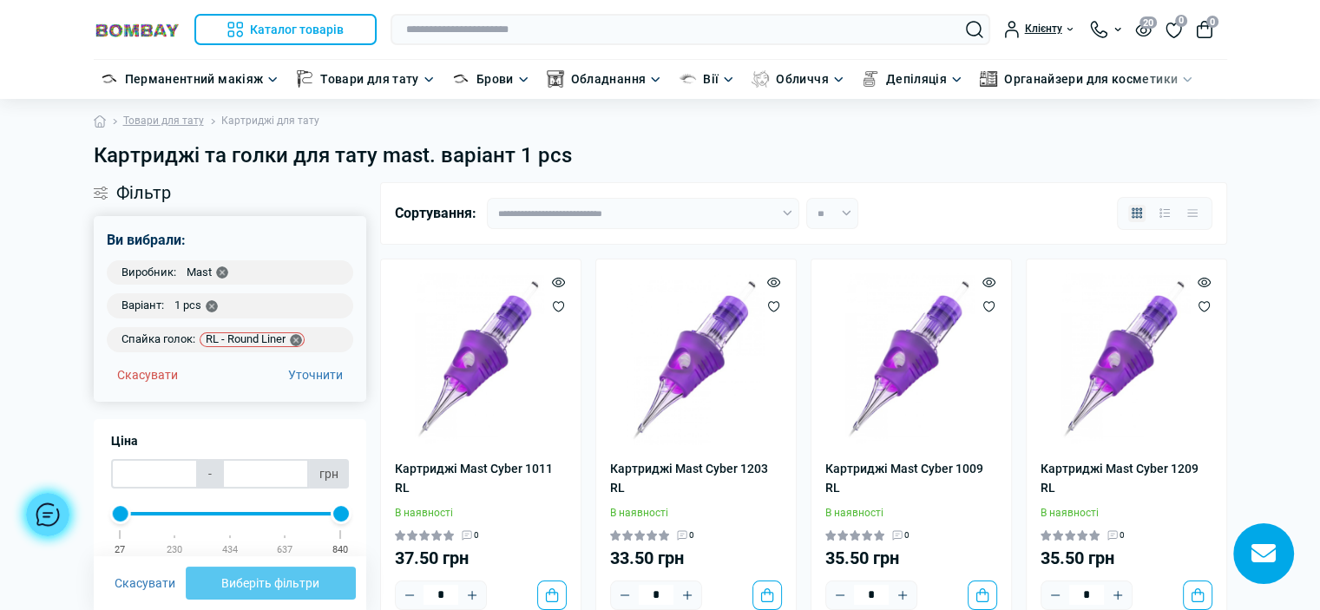
click at [301, 338] on icon "button" at bounding box center [296, 340] width 12 height 12
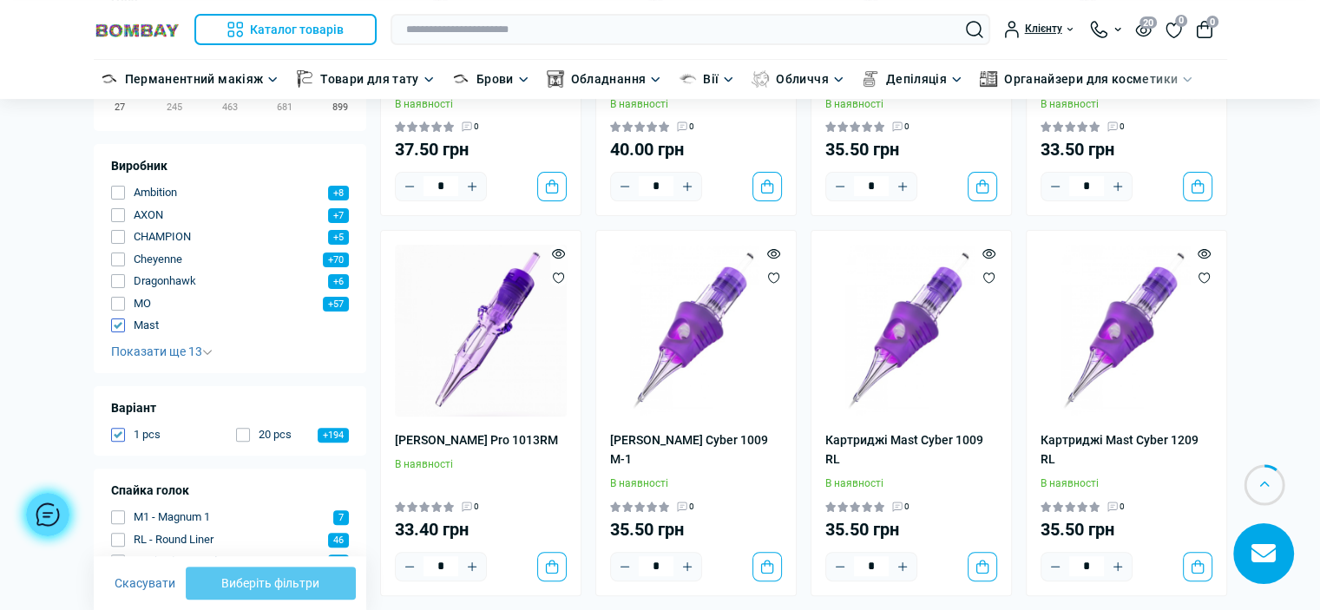
scroll to position [607, 0]
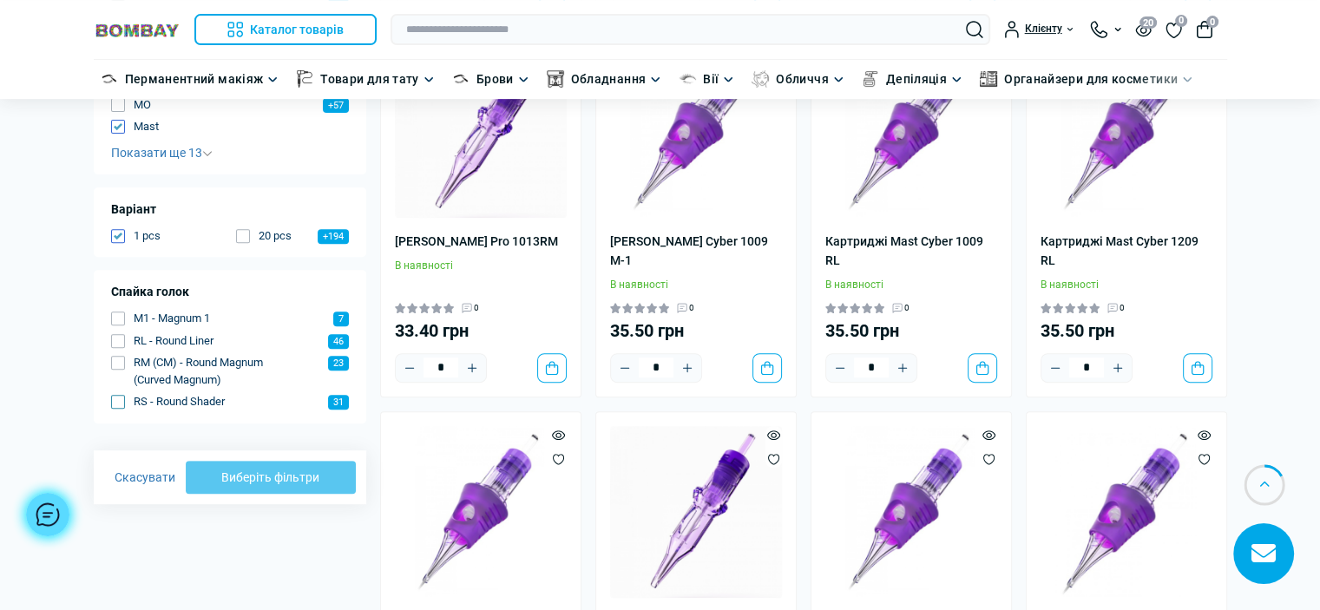
click at [127, 403] on button "RS - Round Shader 31" at bounding box center [230, 401] width 239 height 17
type input "***"
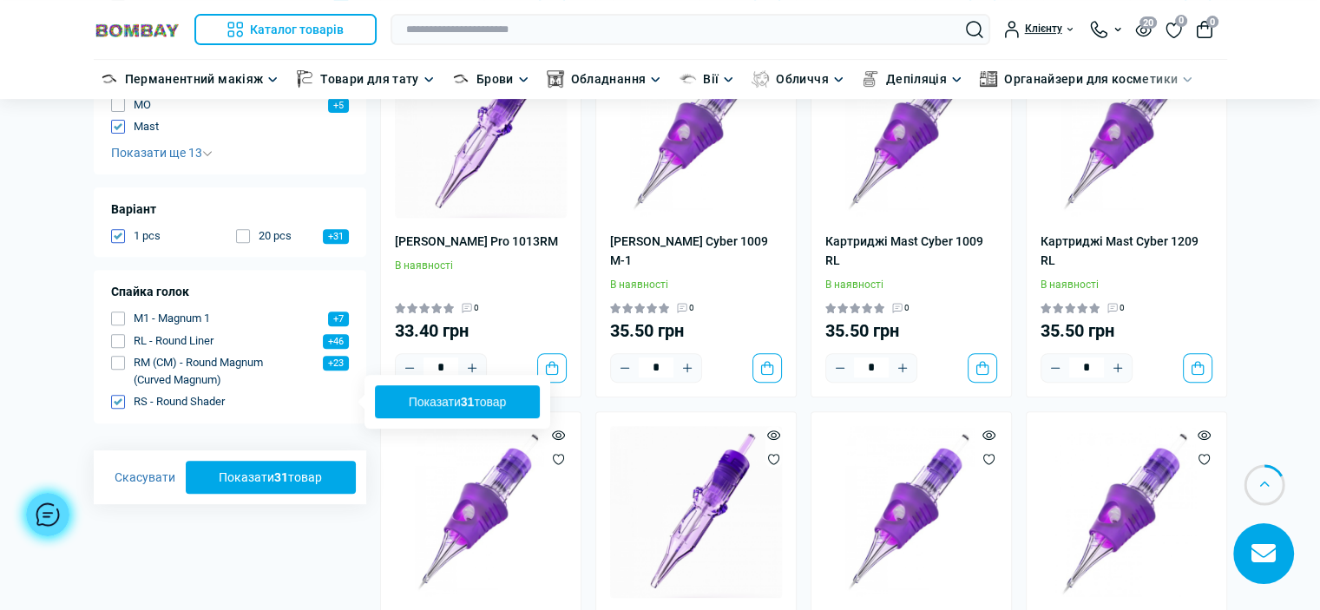
click at [241, 470] on button "Показати 31 товар" at bounding box center [271, 477] width 171 height 33
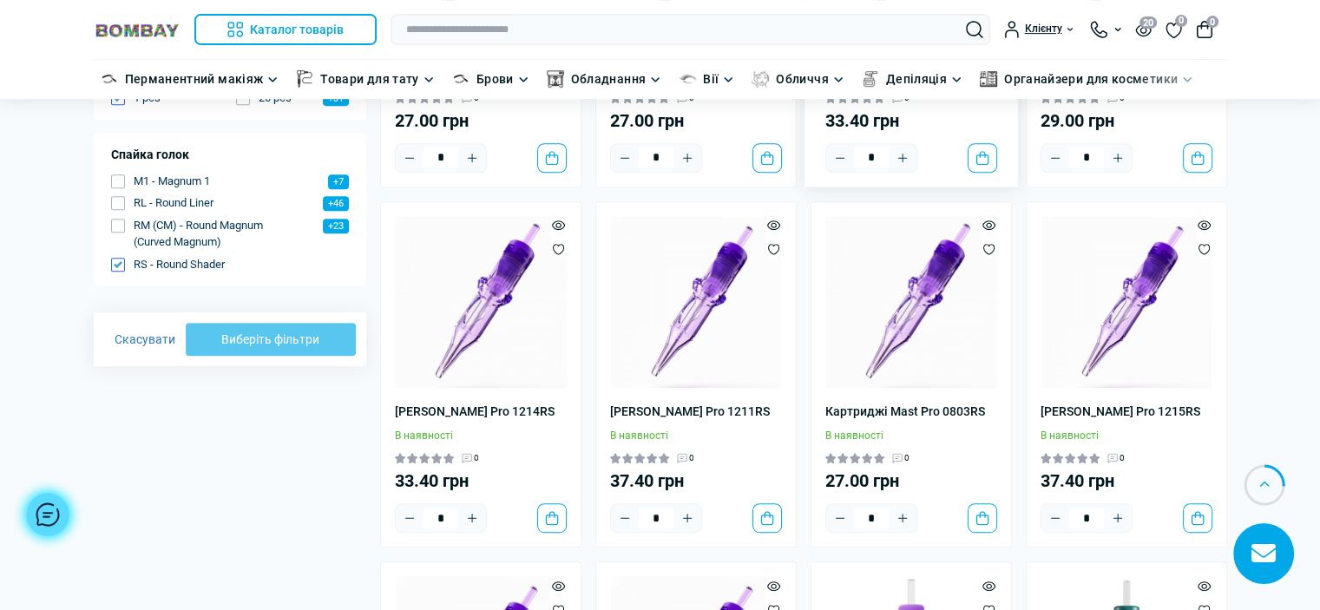
scroll to position [781, 0]
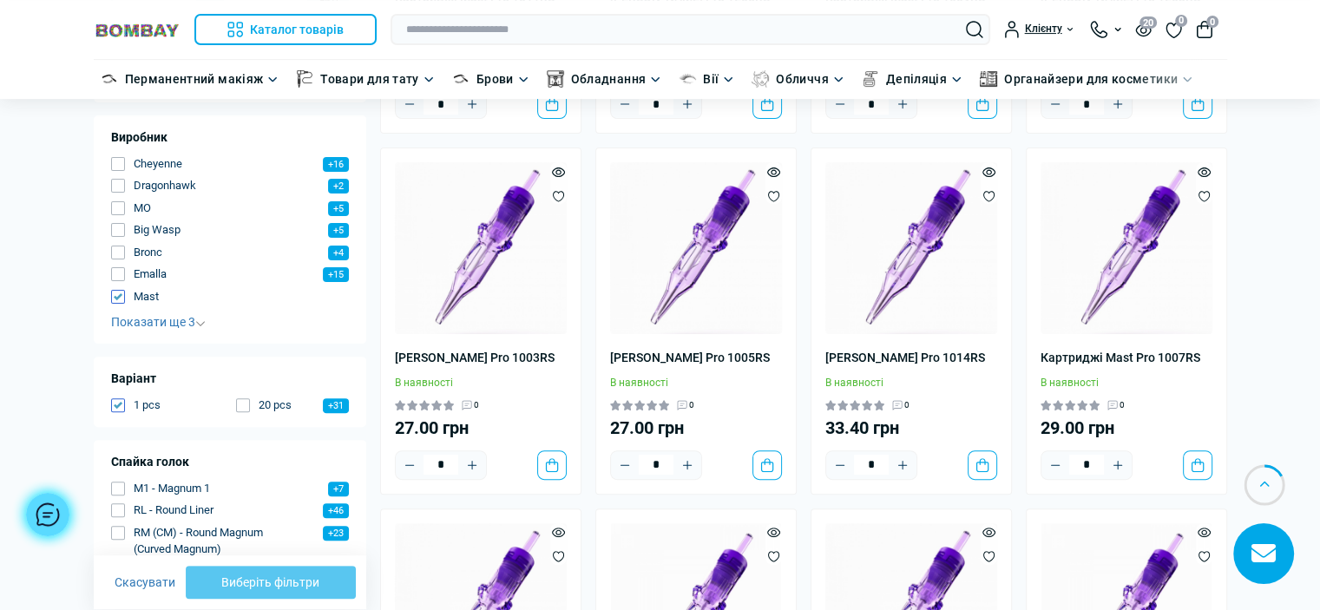
scroll to position [521, 0]
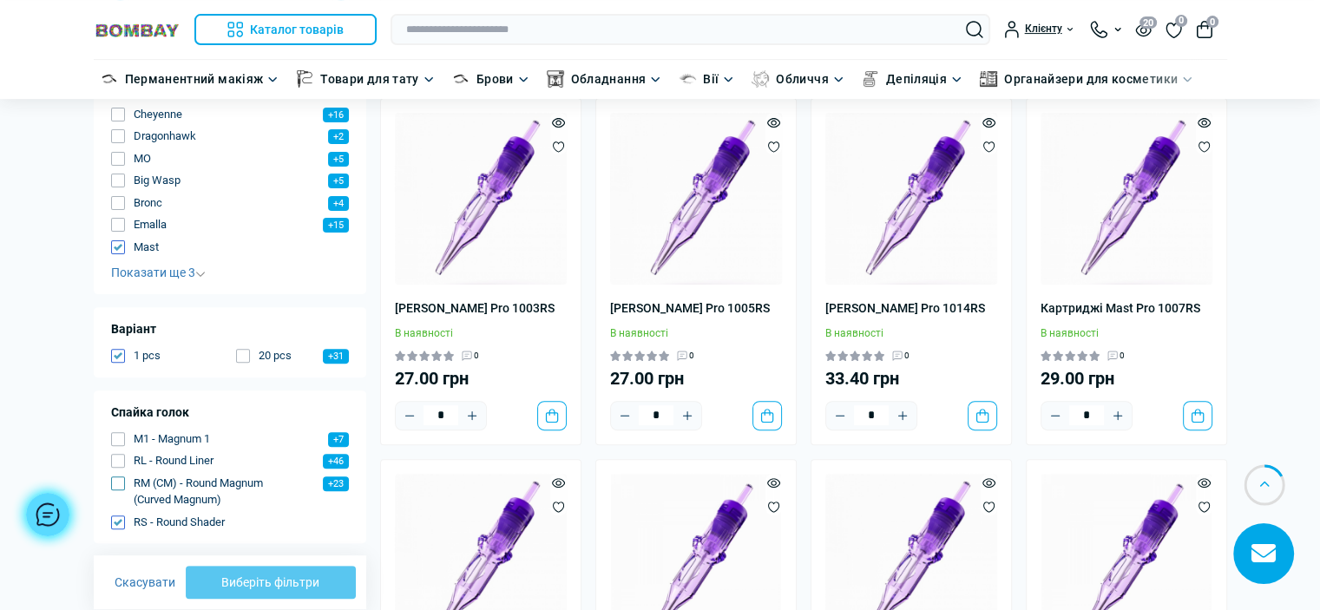
click at [122, 480] on span "button" at bounding box center [118, 483] width 14 height 14
click at [120, 513] on div "M1 - Magnum 1 +7 RL - Round Liner +46 RM (CM) - Round Magnum (Curved Magnum) +2…" at bounding box center [230, 480] width 239 height 101
type input "*****"
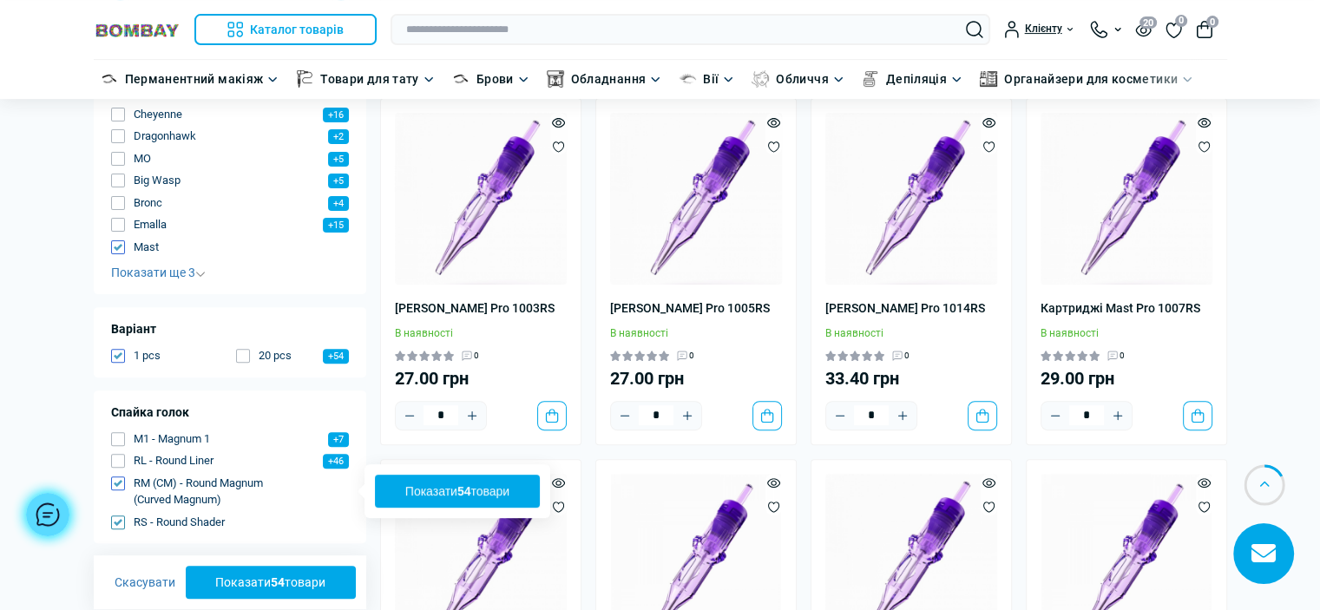
click at [121, 524] on span "button" at bounding box center [118, 522] width 14 height 14
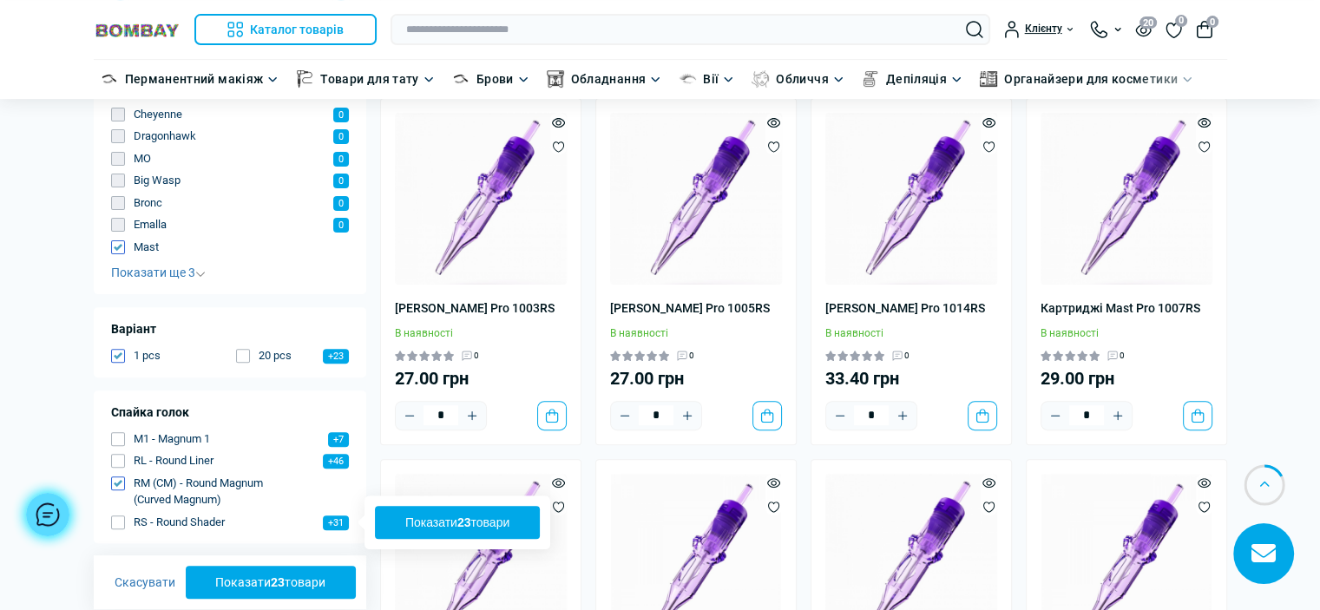
click at [278, 584] on b "23" at bounding box center [278, 583] width 14 height 14
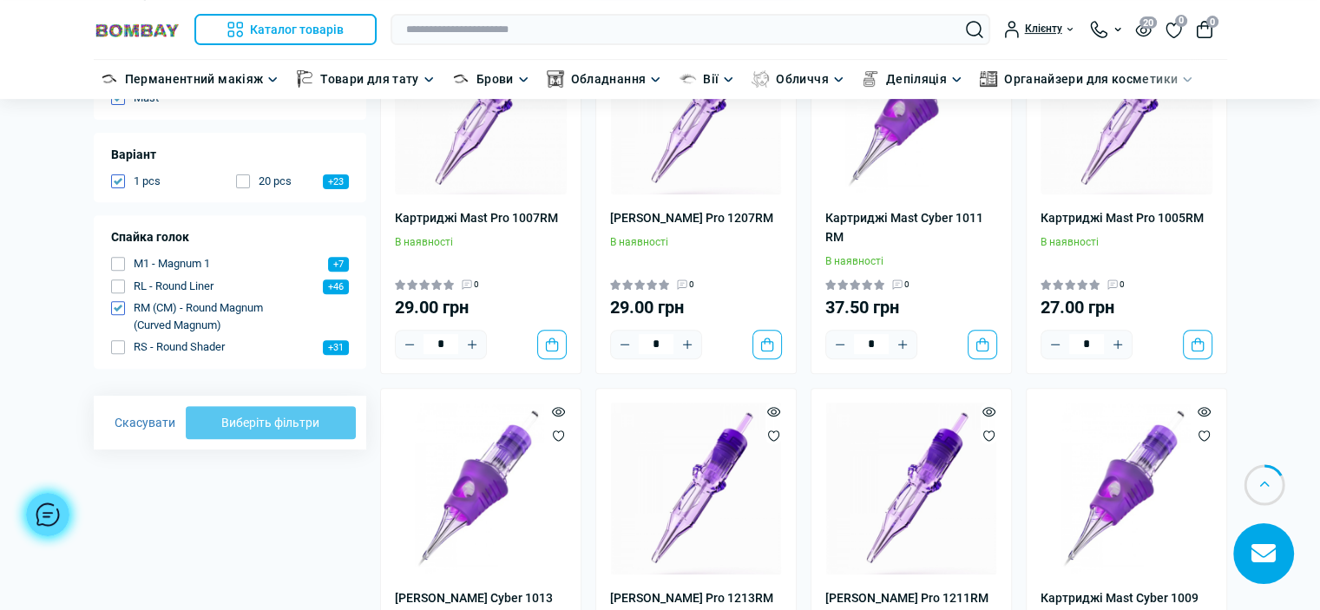
scroll to position [694, 0]
